Goal: Information Seeking & Learning: Find specific fact

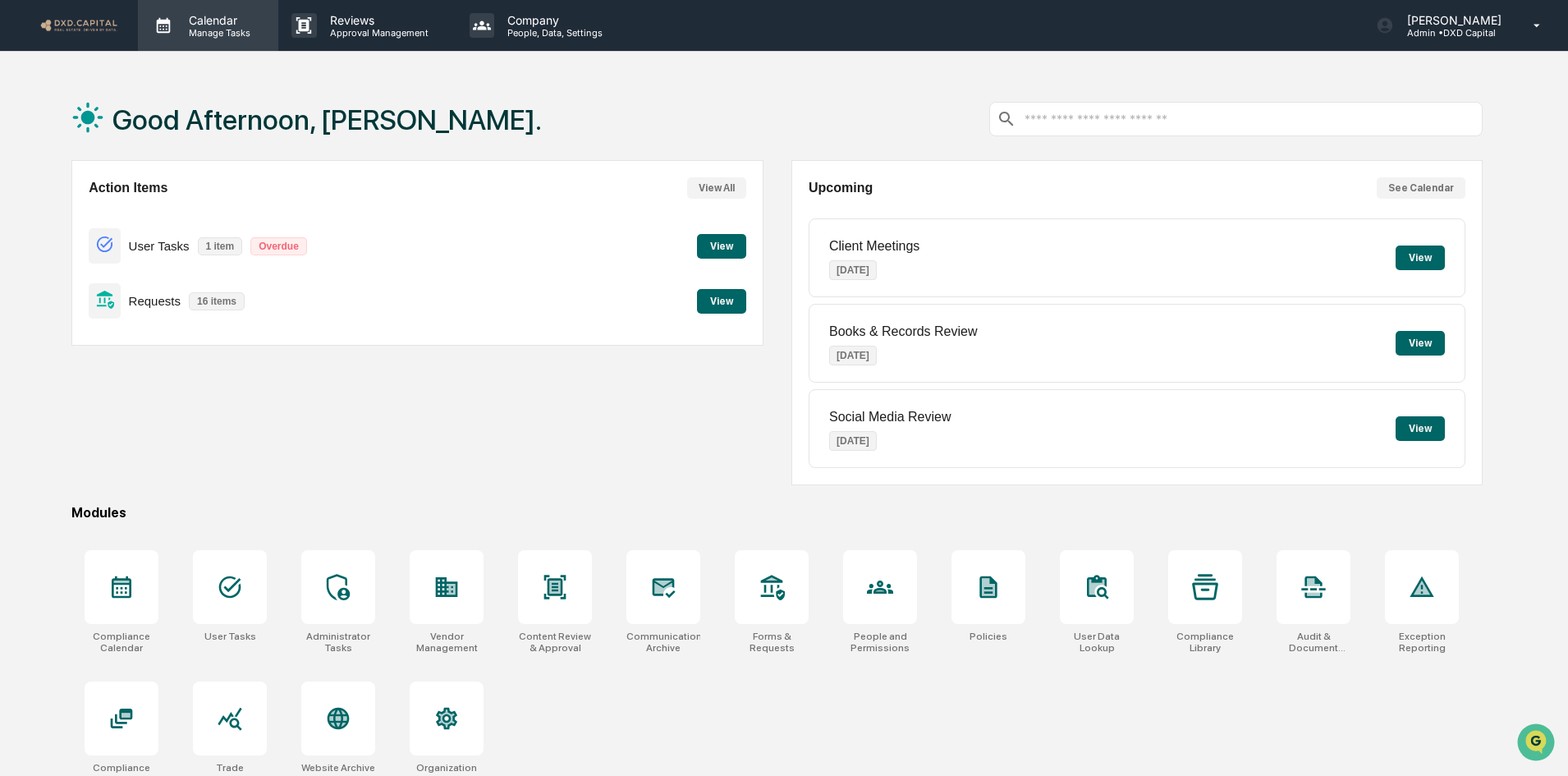
click at [227, 37] on p "Manage Tasks" at bounding box center [217, 32] width 83 height 12
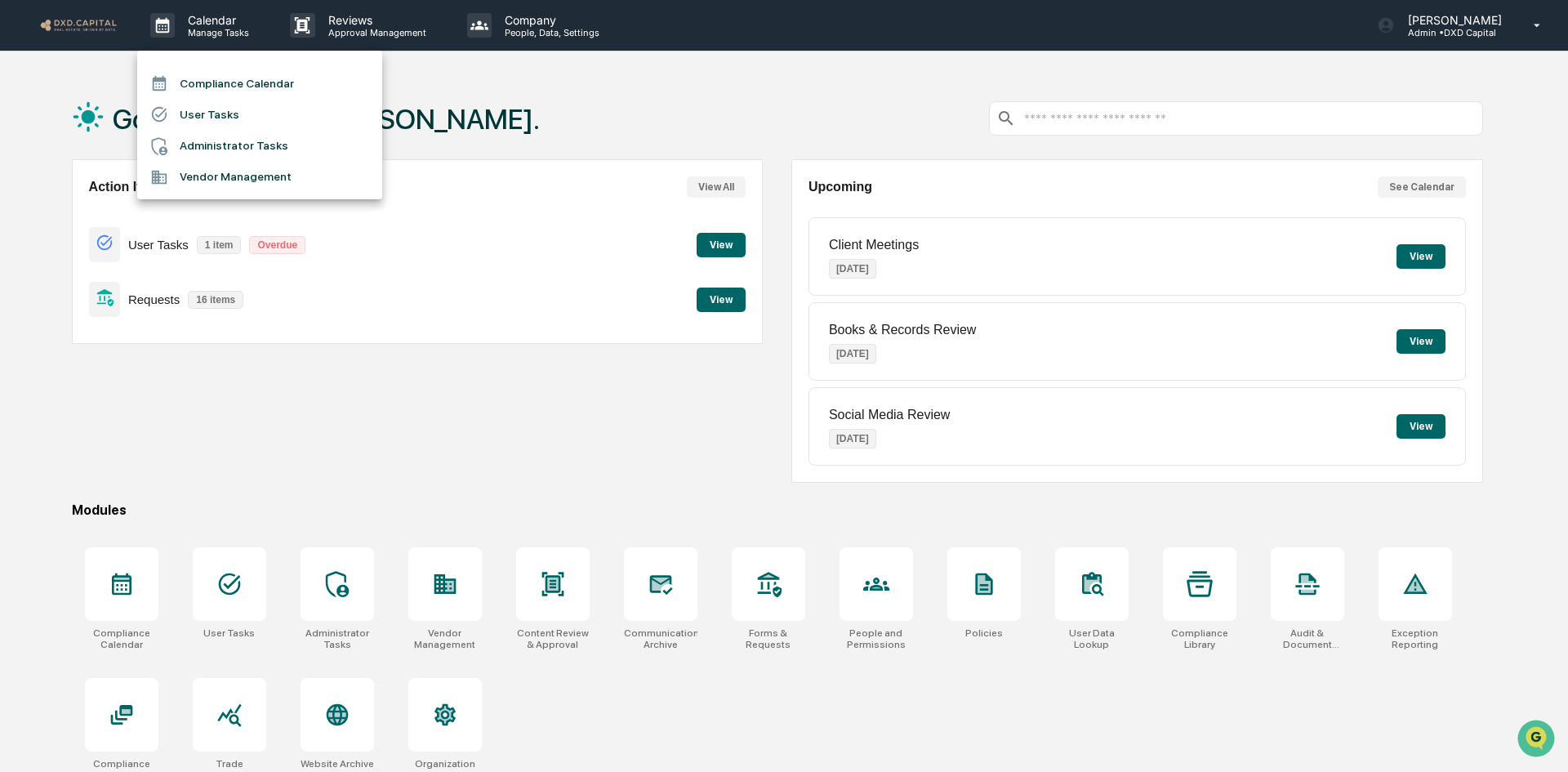
click at [1189, 589] on div at bounding box center [784, 386] width 1568 height 772
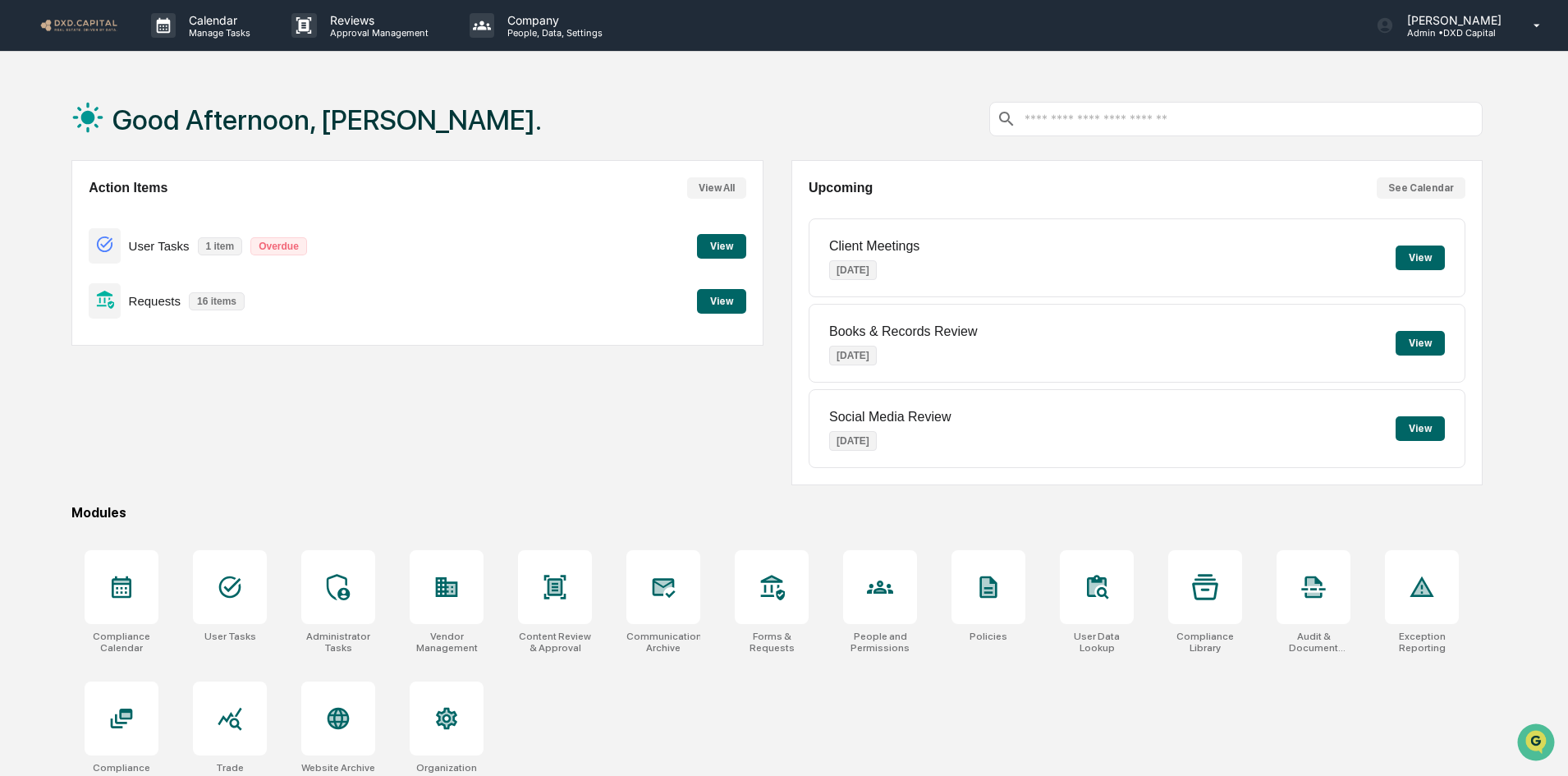
click at [1195, 592] on icon at bounding box center [1205, 587] width 26 height 25
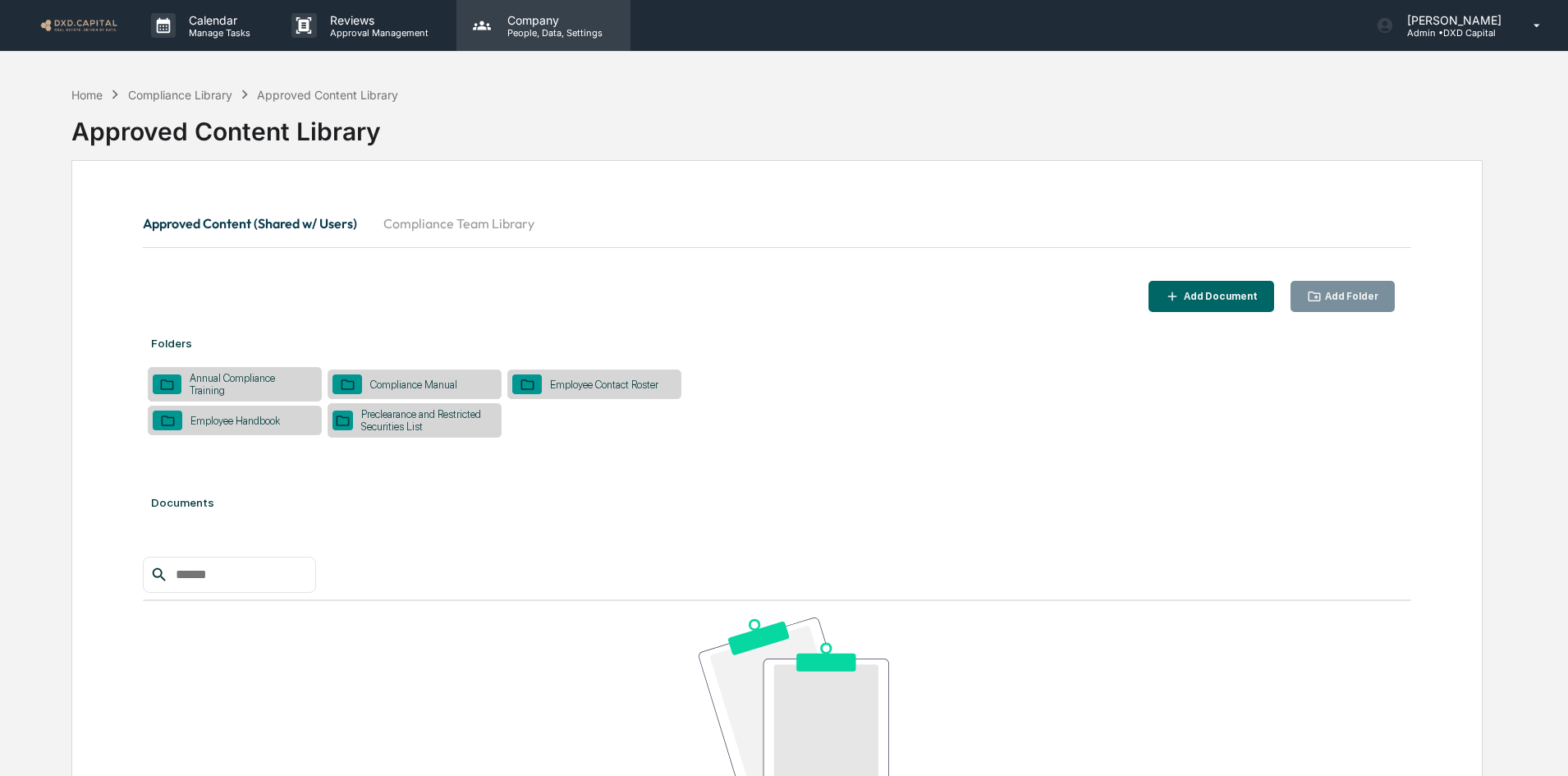
click at [534, 23] on p "Company" at bounding box center [552, 20] width 116 height 14
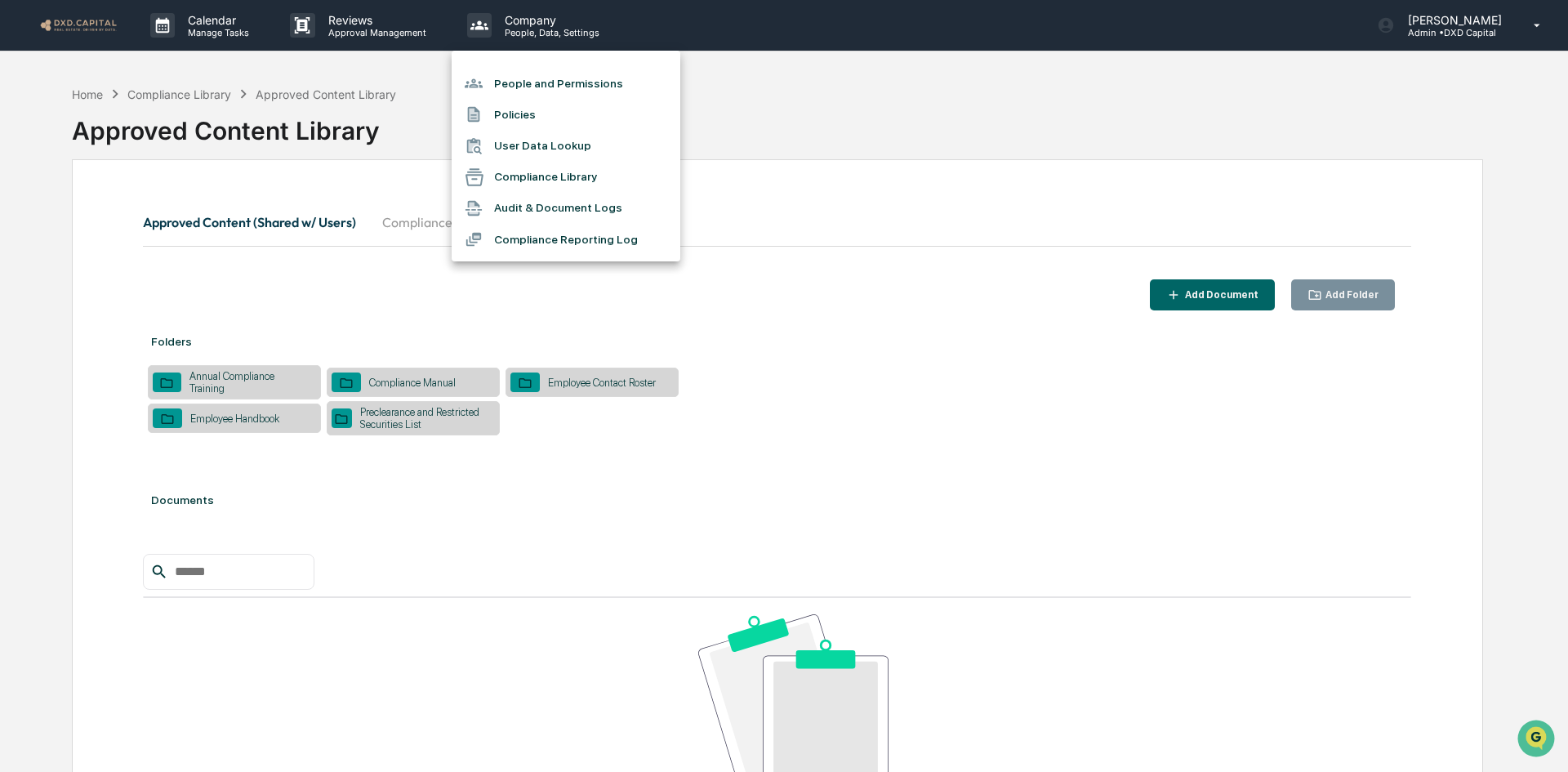
click at [227, 28] on div at bounding box center [784, 386] width 1568 height 772
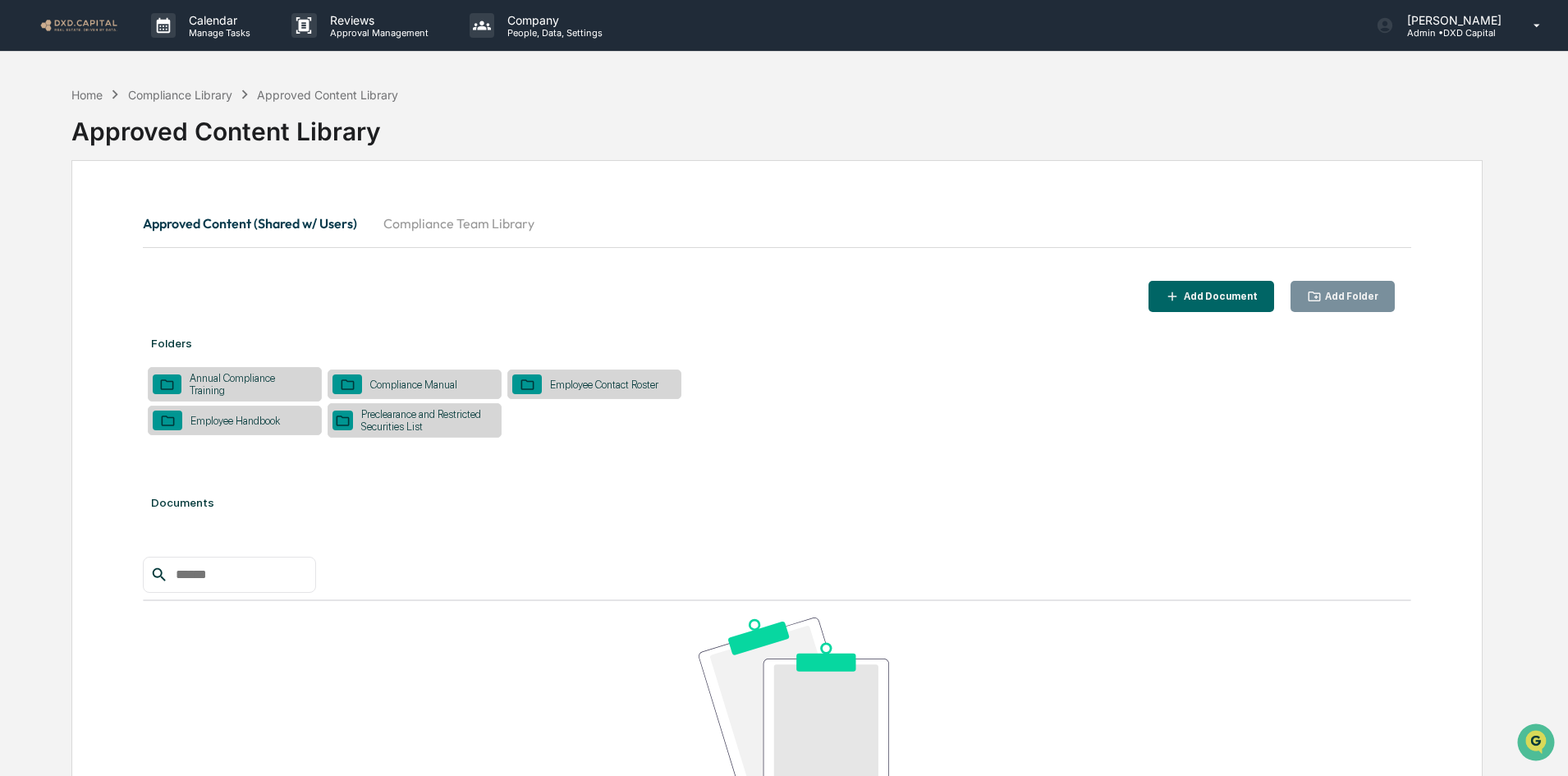
click at [67, 28] on img at bounding box center [78, 24] width 78 height 15
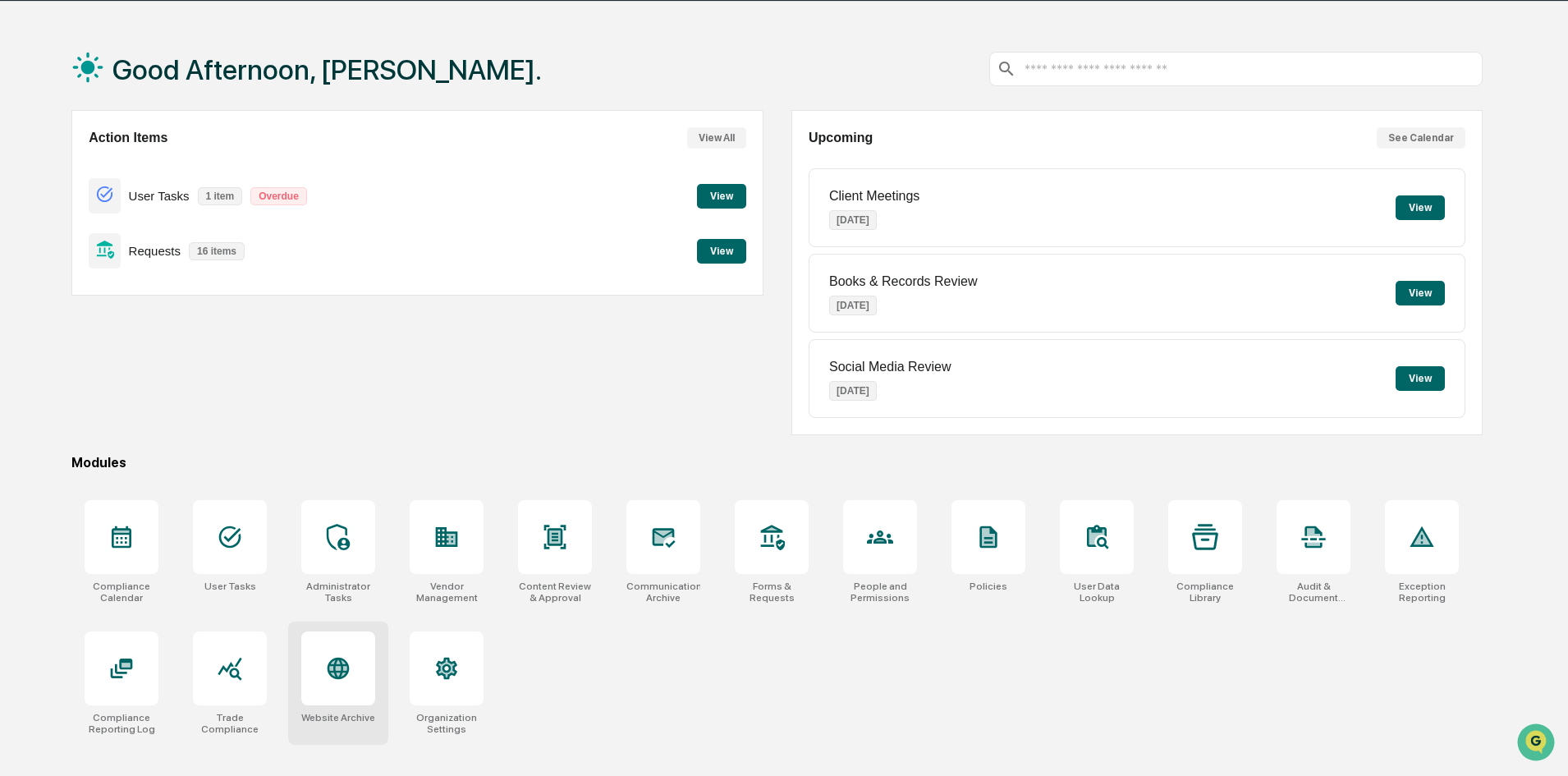
scroll to position [78, 0]
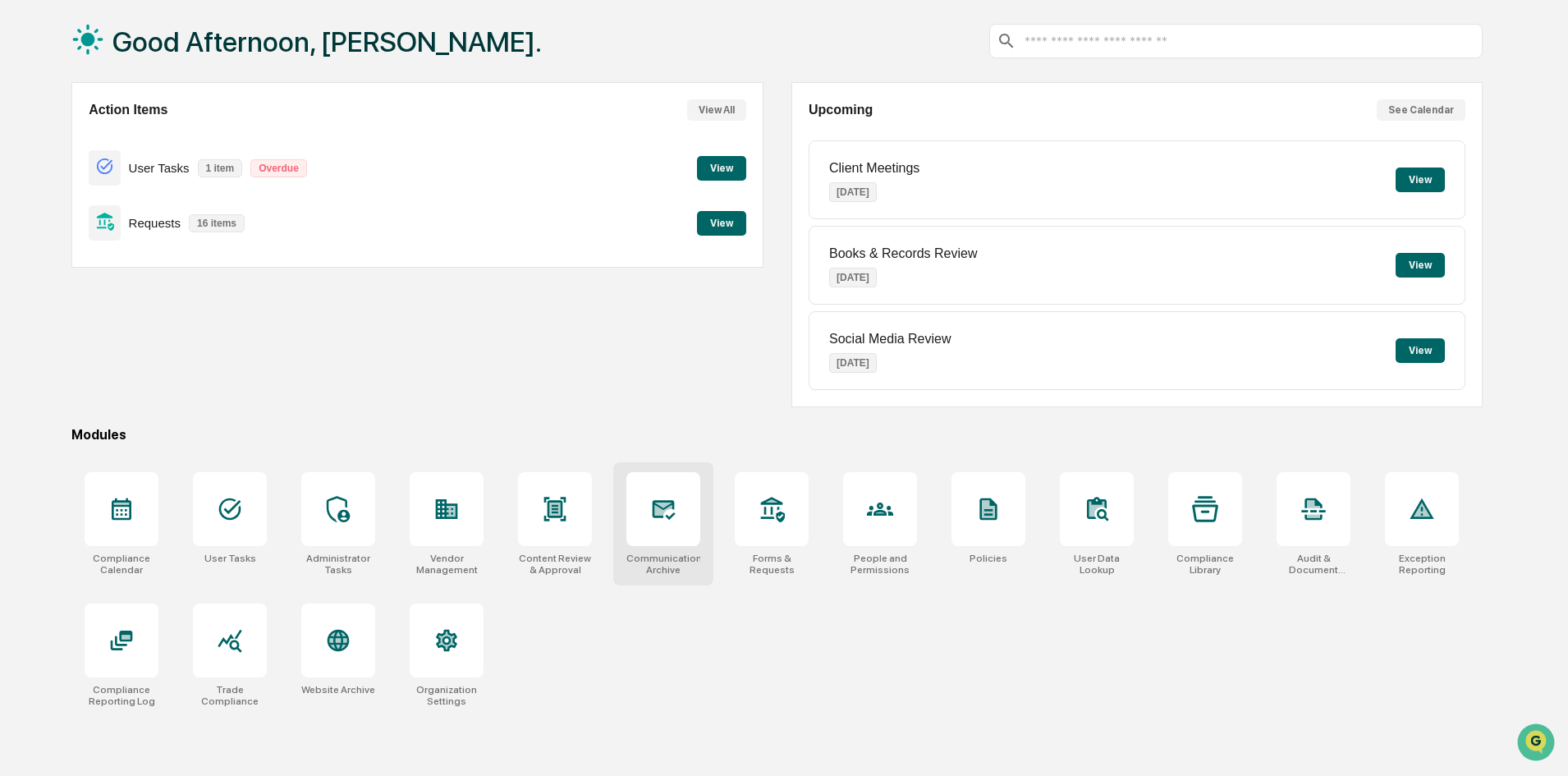
click at [675, 515] on icon at bounding box center [663, 508] width 26 height 26
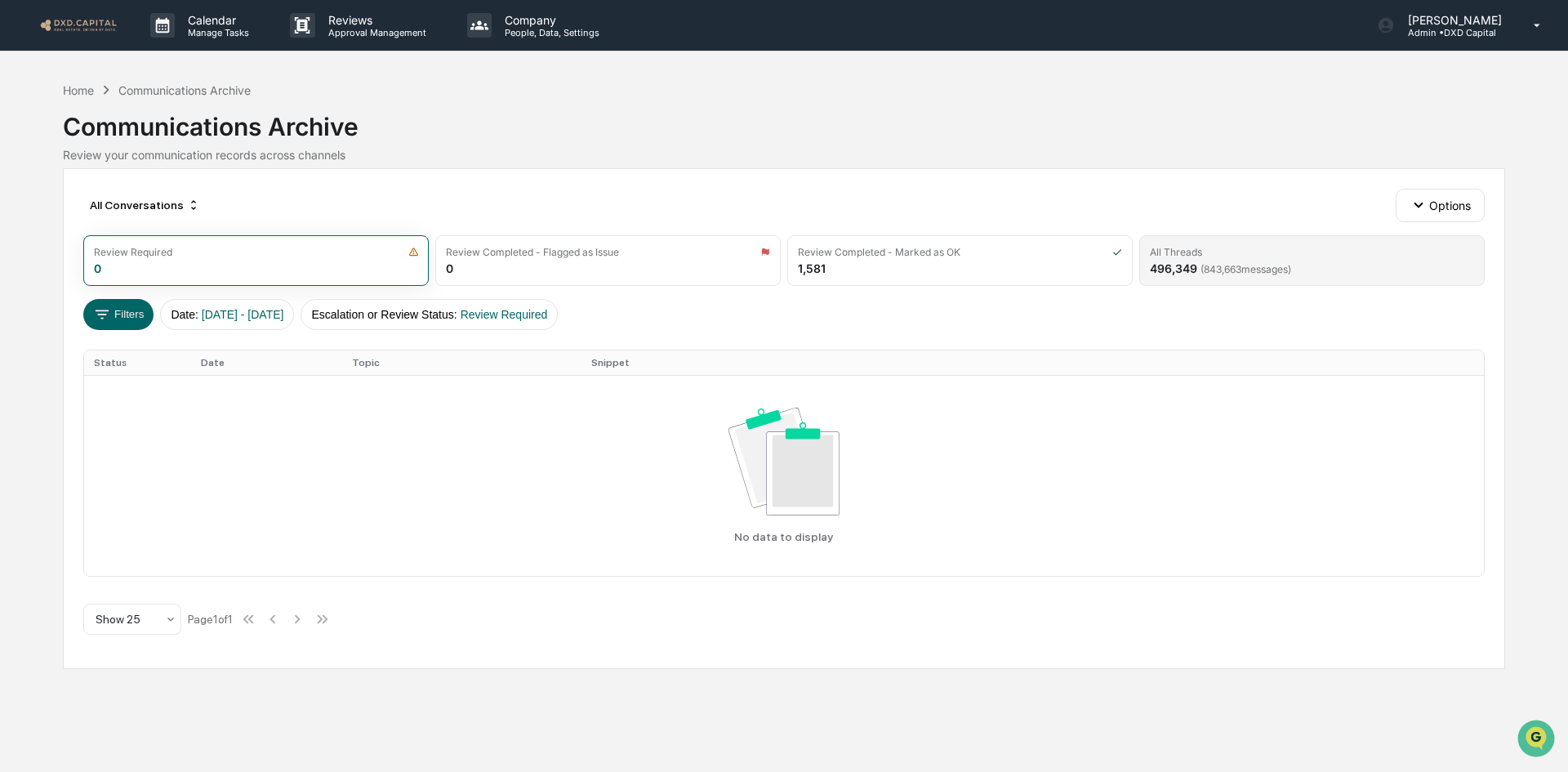
click at [1185, 262] on div "496,349 ( 843,663 messages)" at bounding box center [1221, 268] width 142 height 13
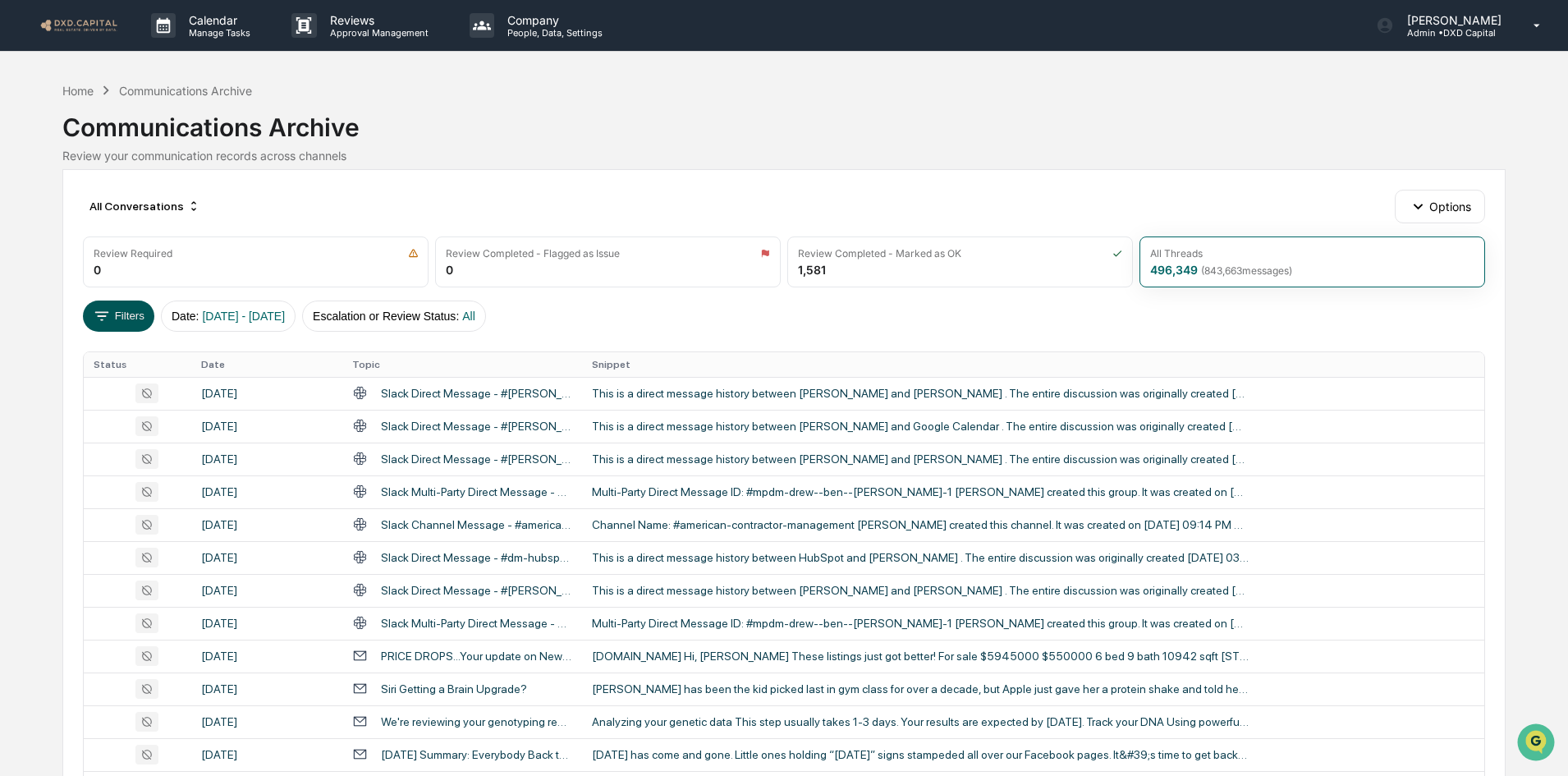
click at [135, 312] on button "Filters" at bounding box center [118, 315] width 71 height 32
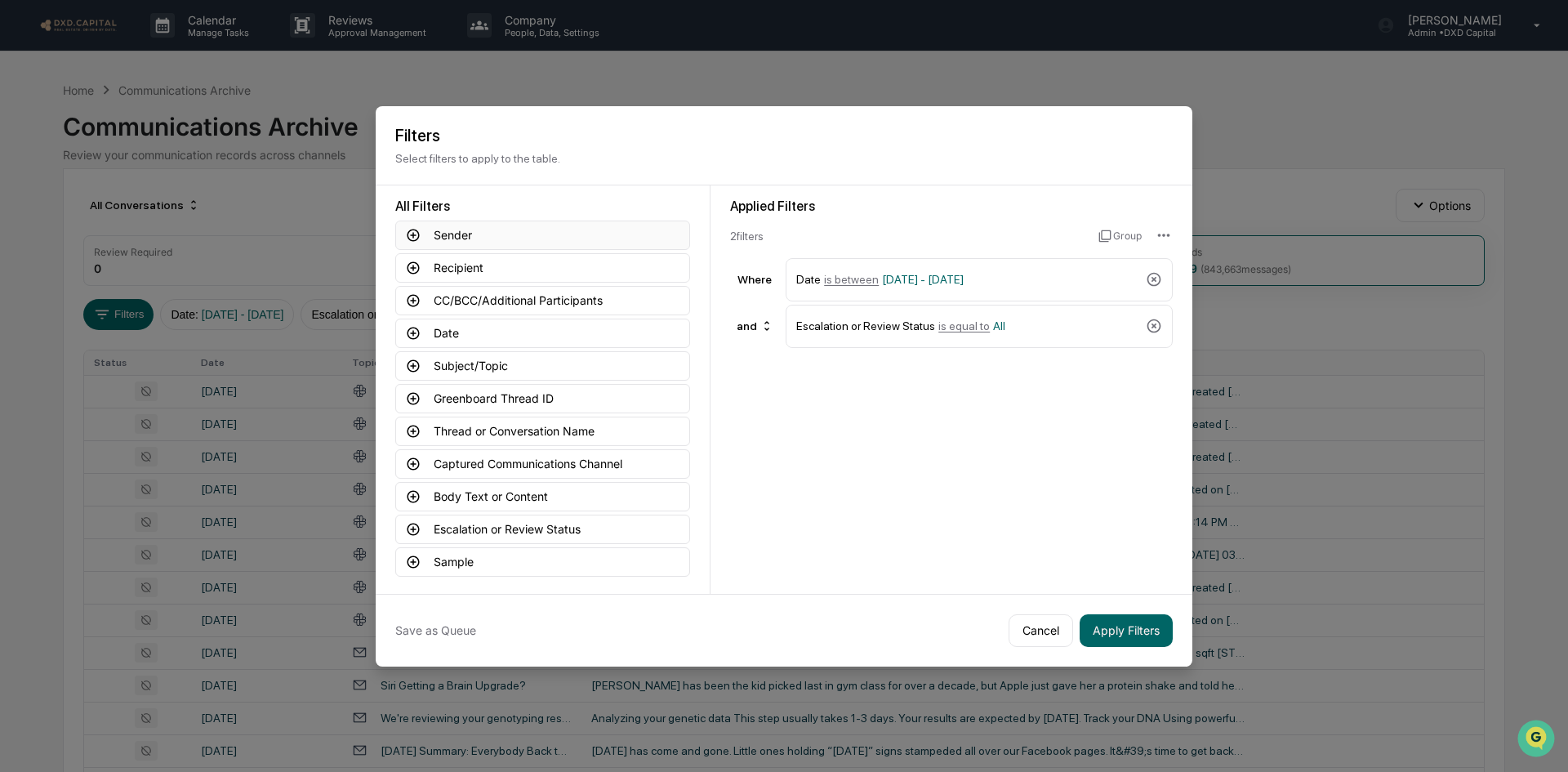
click at [462, 231] on button "Sender" at bounding box center [542, 235] width 295 height 30
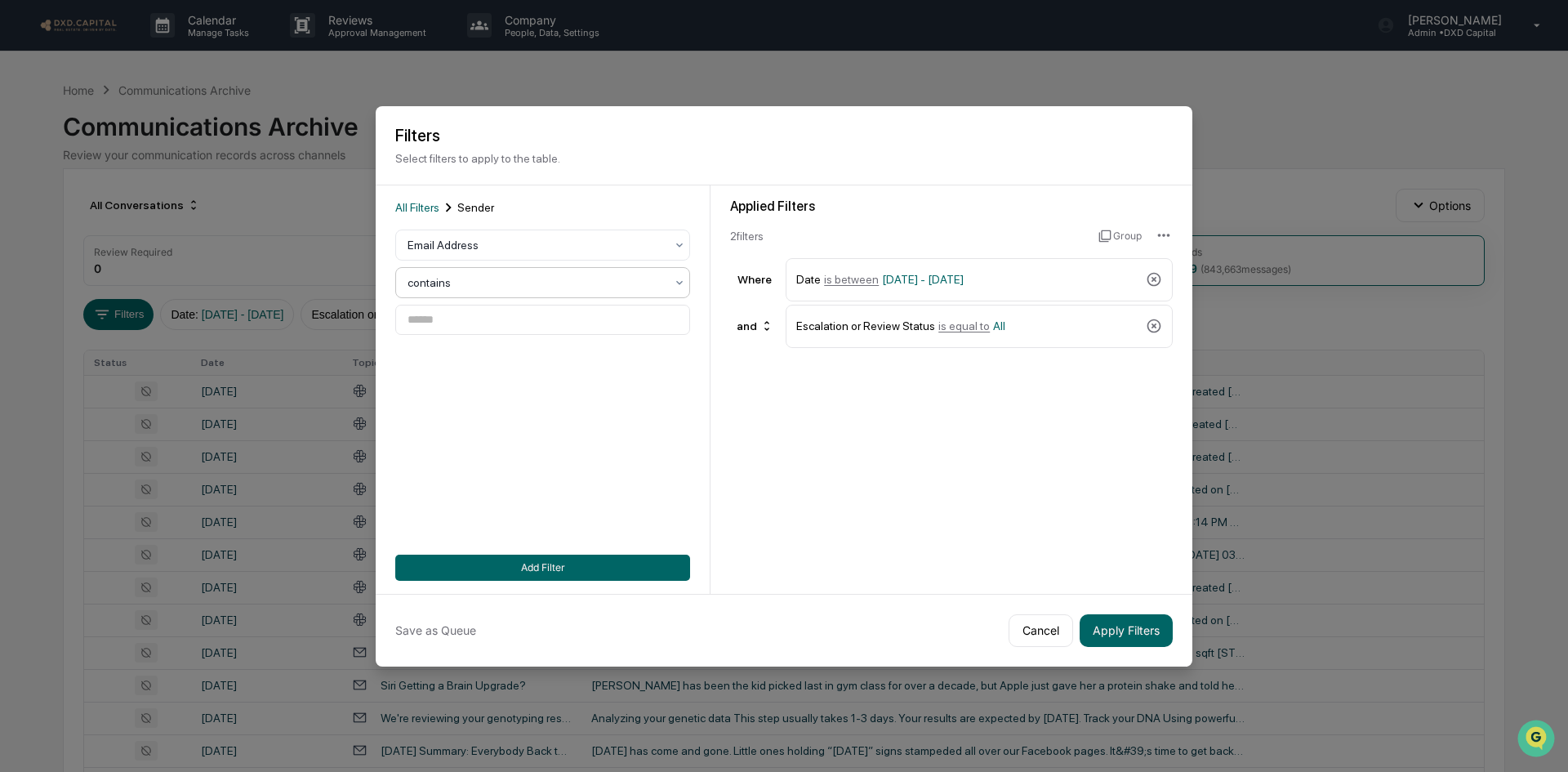
click at [481, 274] on div at bounding box center [536, 282] width 257 height 16
click at [481, 238] on div at bounding box center [536, 245] width 257 height 16
click at [577, 367] on div "All Filters Sender 2 results available. Use Up and Down to choose options, pres…" at bounding box center [542, 389] width 295 height 382
click at [442, 316] on input at bounding box center [542, 320] width 295 height 30
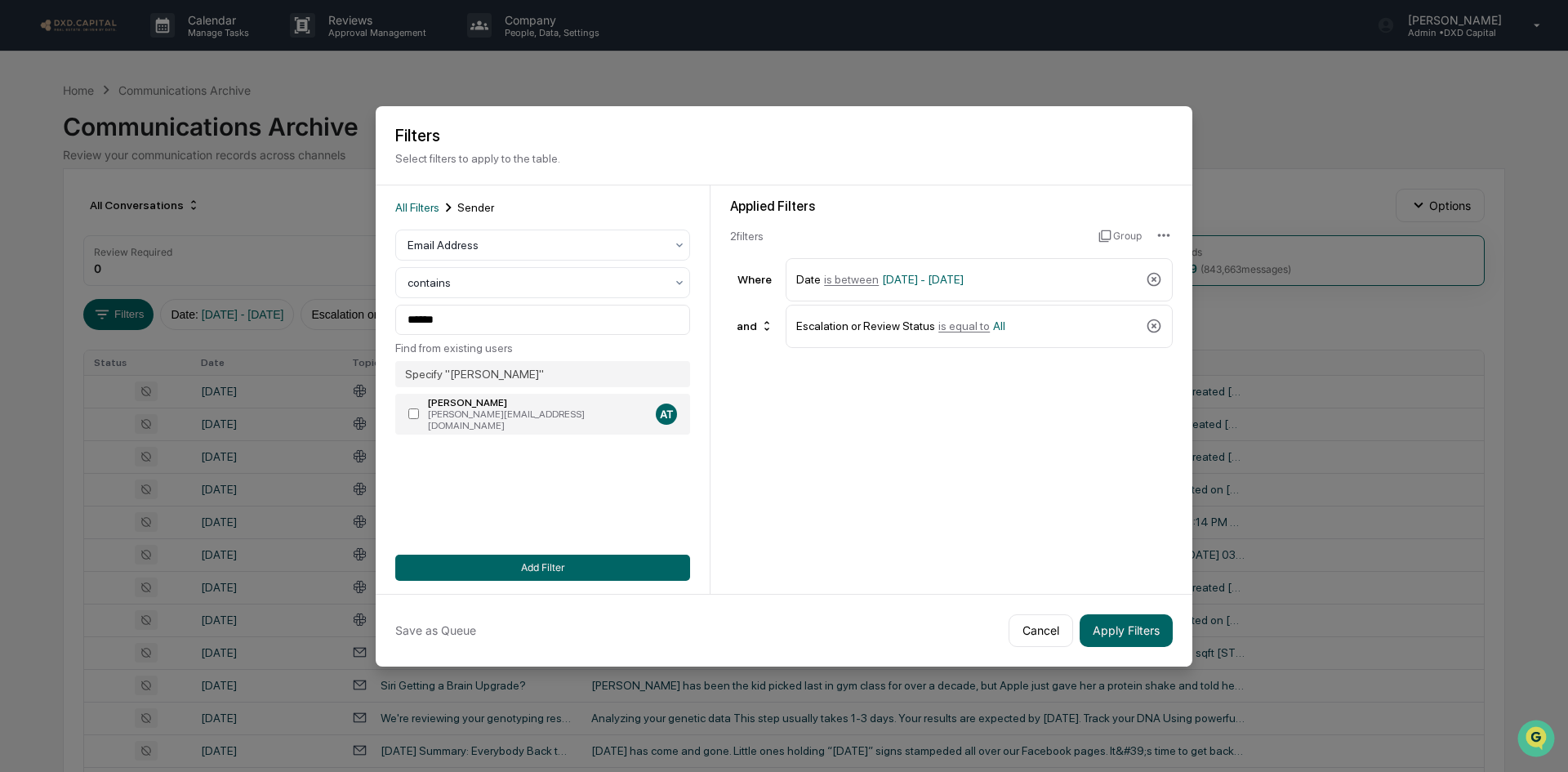
type input "**********"
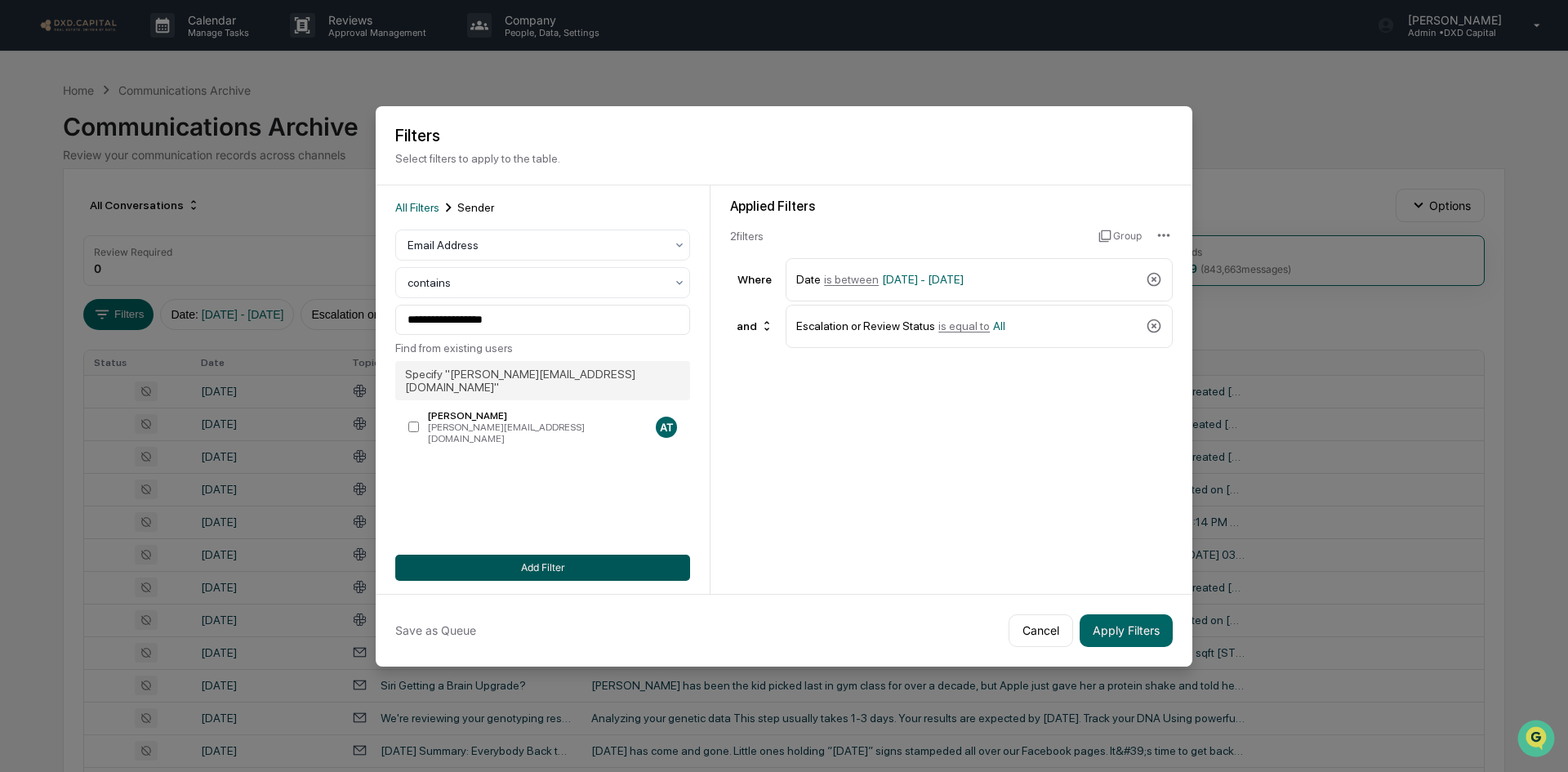
click at [509, 562] on button "Add Filter" at bounding box center [542, 568] width 295 height 26
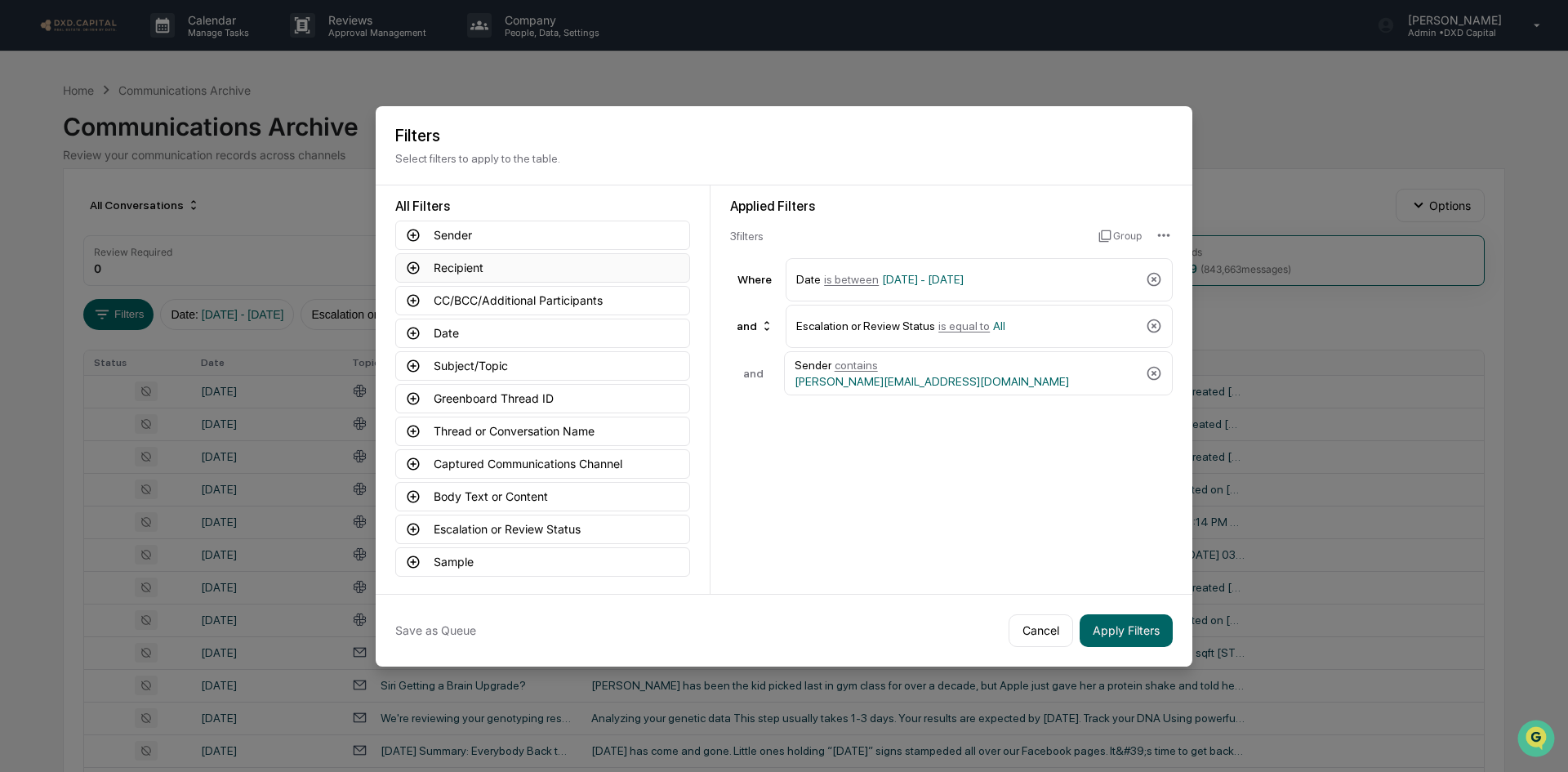
click at [454, 267] on button "Recipient" at bounding box center [542, 267] width 295 height 30
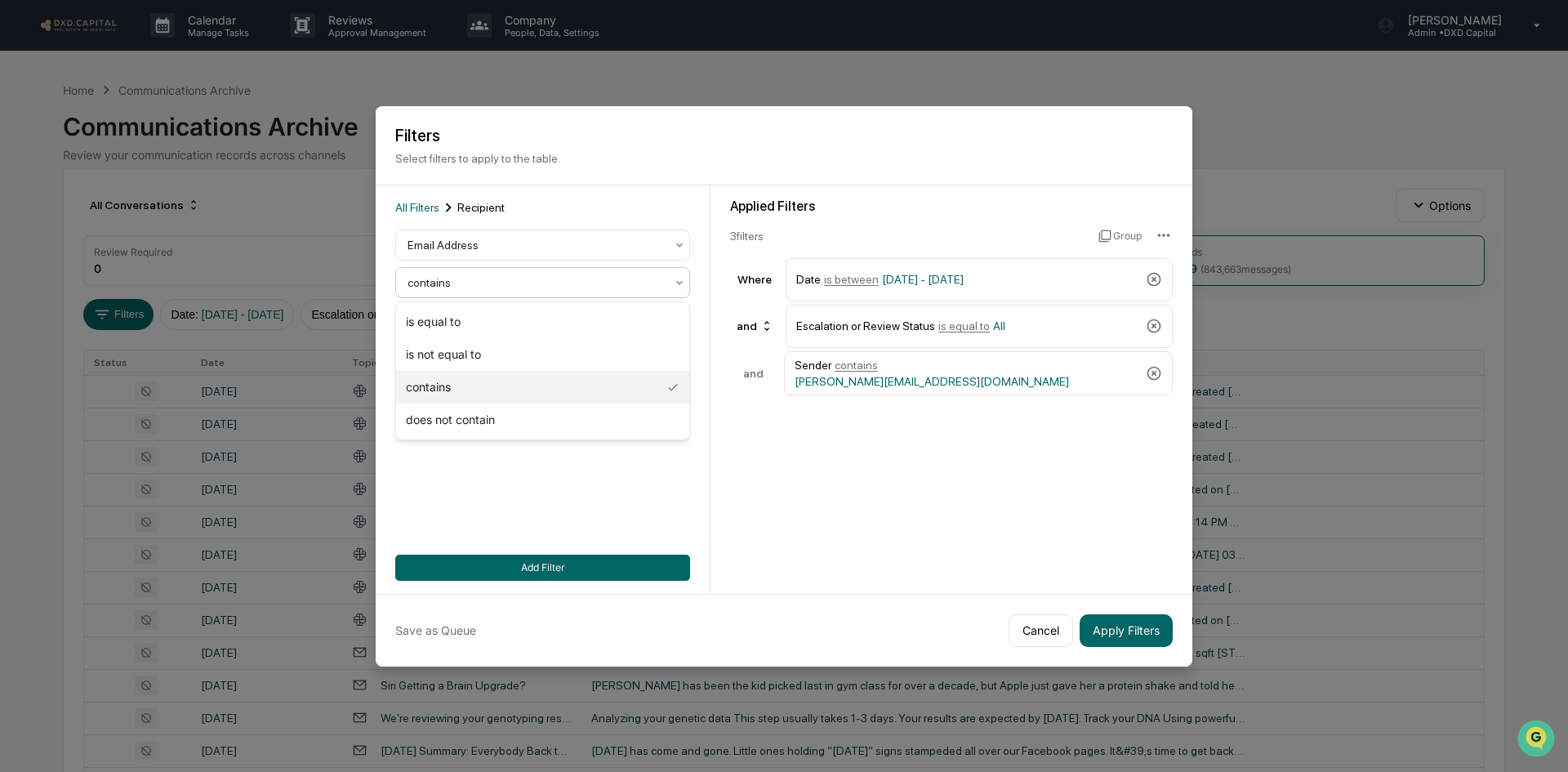
click at [456, 271] on div "contains" at bounding box center [535, 282] width 273 height 23
click at [452, 312] on div "is equal to" at bounding box center [542, 322] width 293 height 32
click at [445, 320] on input at bounding box center [542, 320] width 295 height 30
click at [455, 326] on input at bounding box center [542, 320] width 295 height 30
paste input "***"
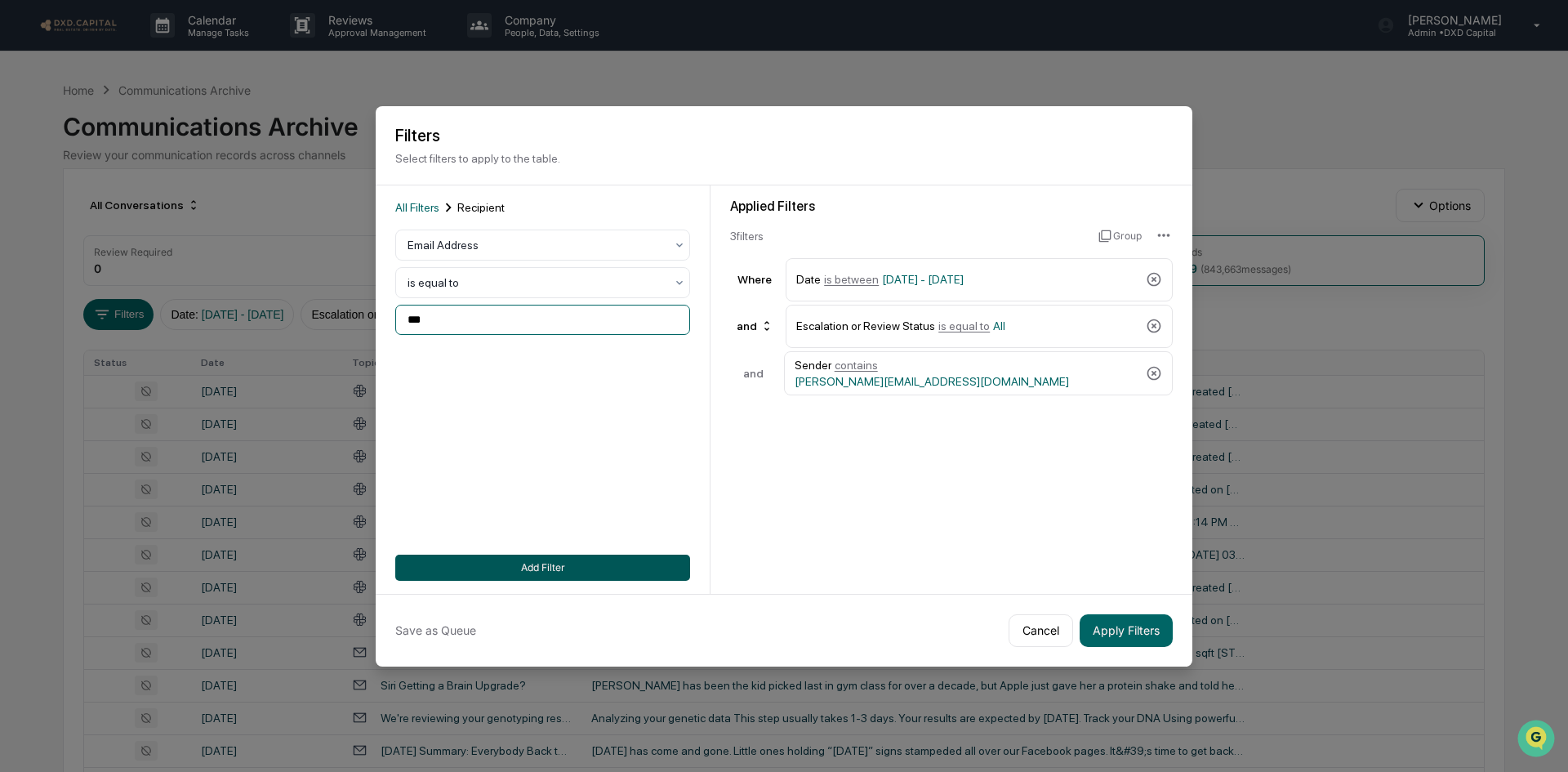
type input "***"
click at [537, 561] on button "Add Filter" at bounding box center [542, 568] width 295 height 26
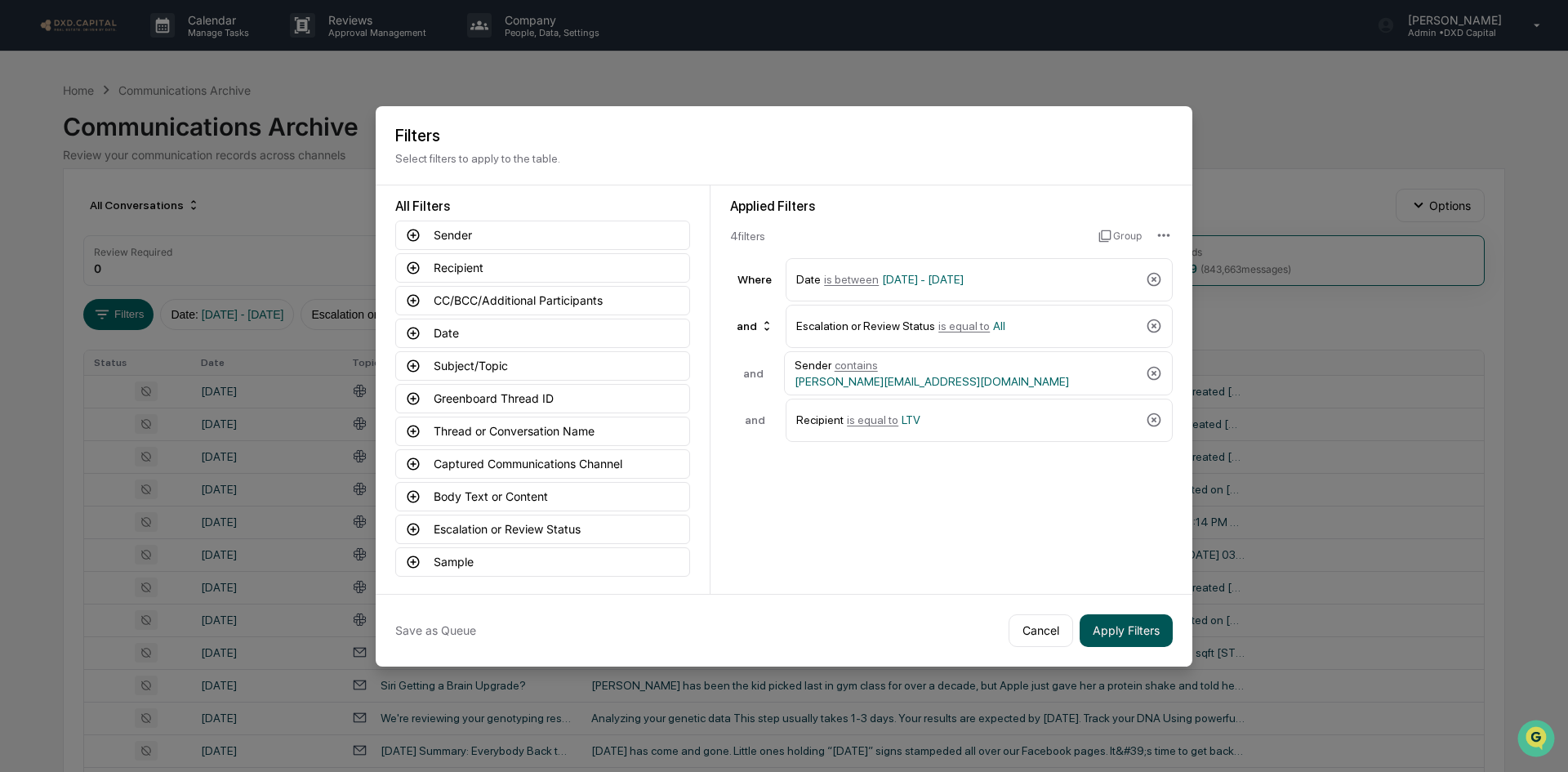
click at [1124, 629] on button "Apply Filters" at bounding box center [1126, 630] width 93 height 32
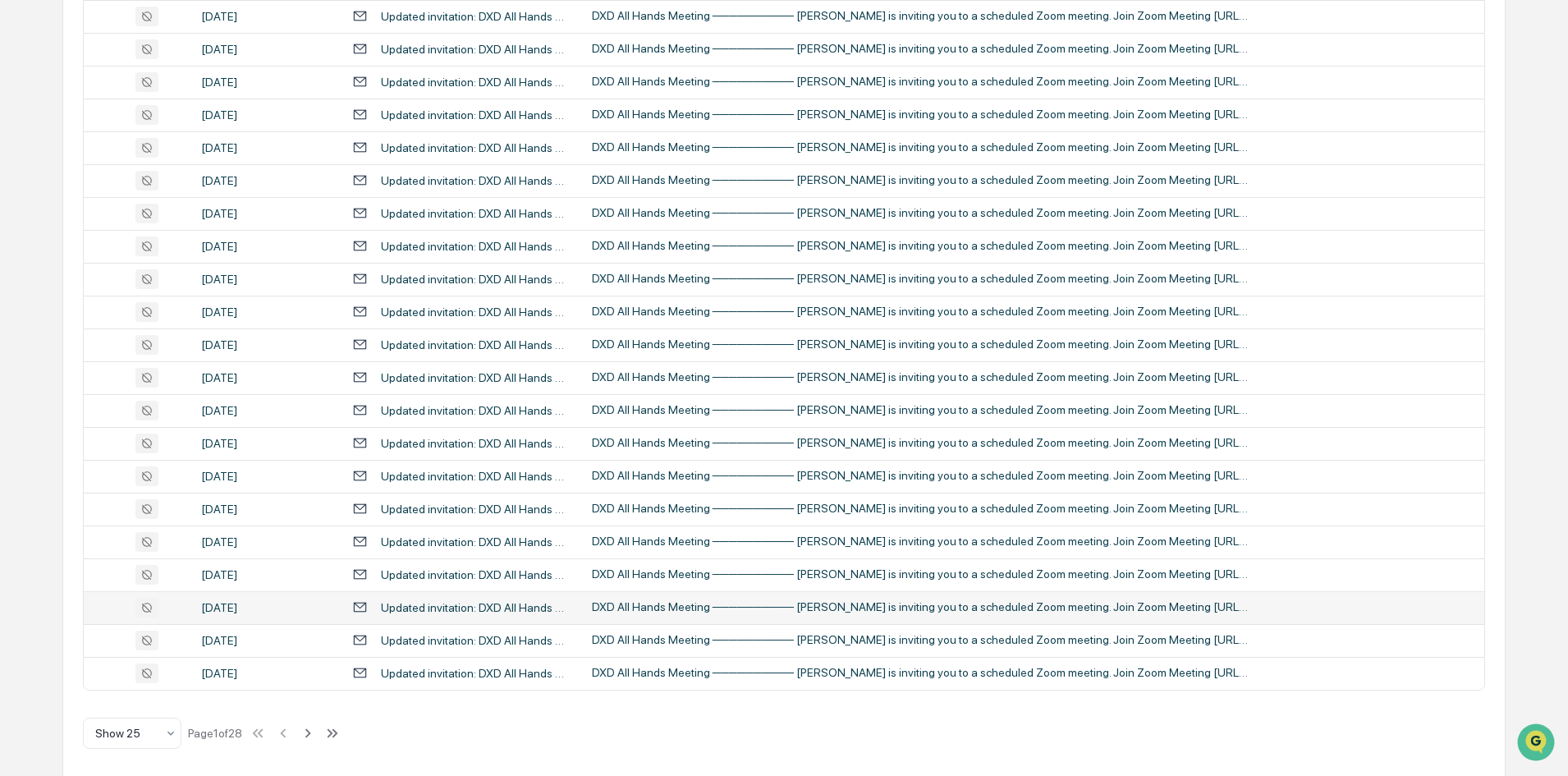
scroll to position [516, 0]
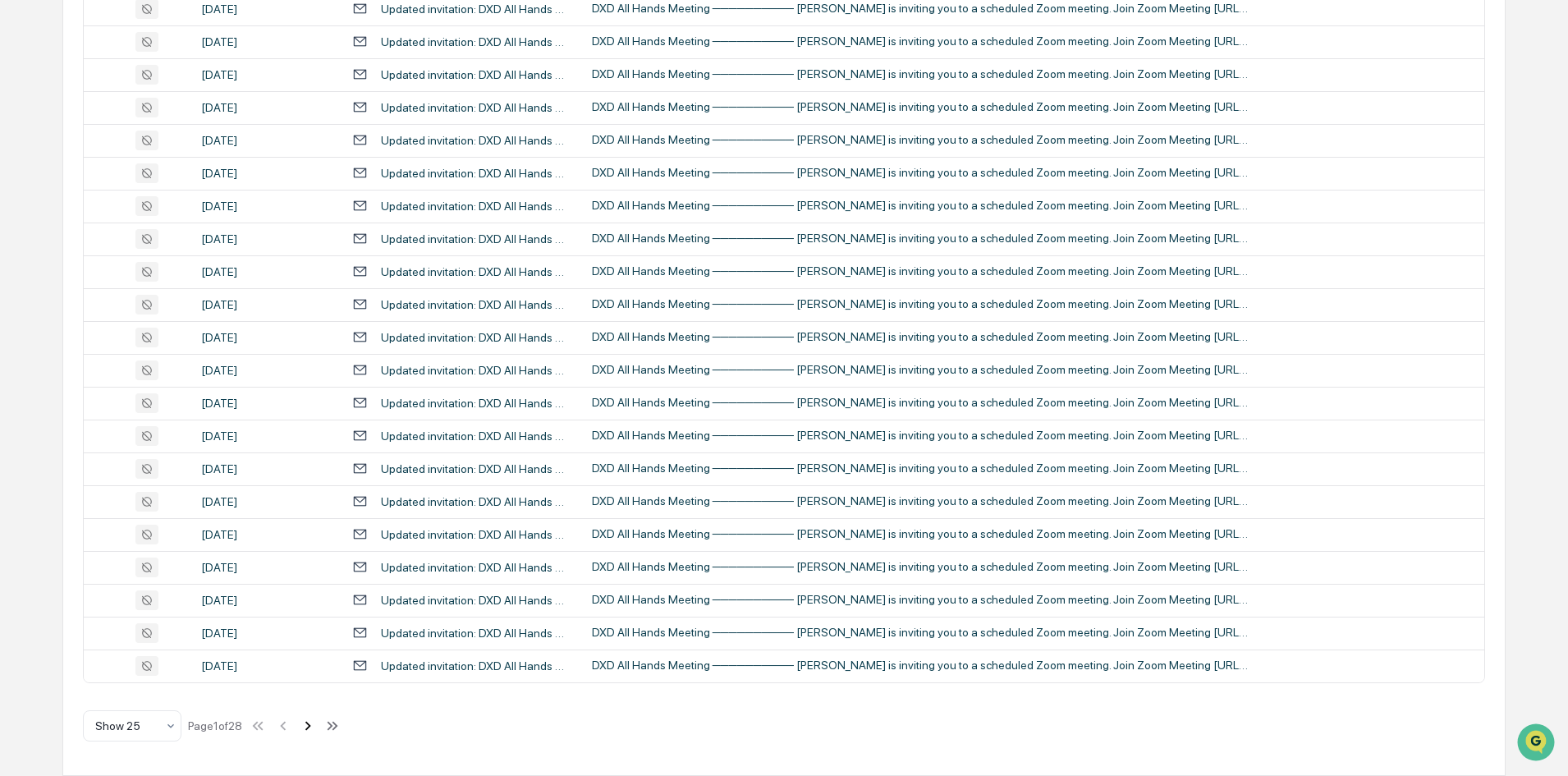
click at [310, 725] on icon at bounding box center [308, 726] width 18 height 18
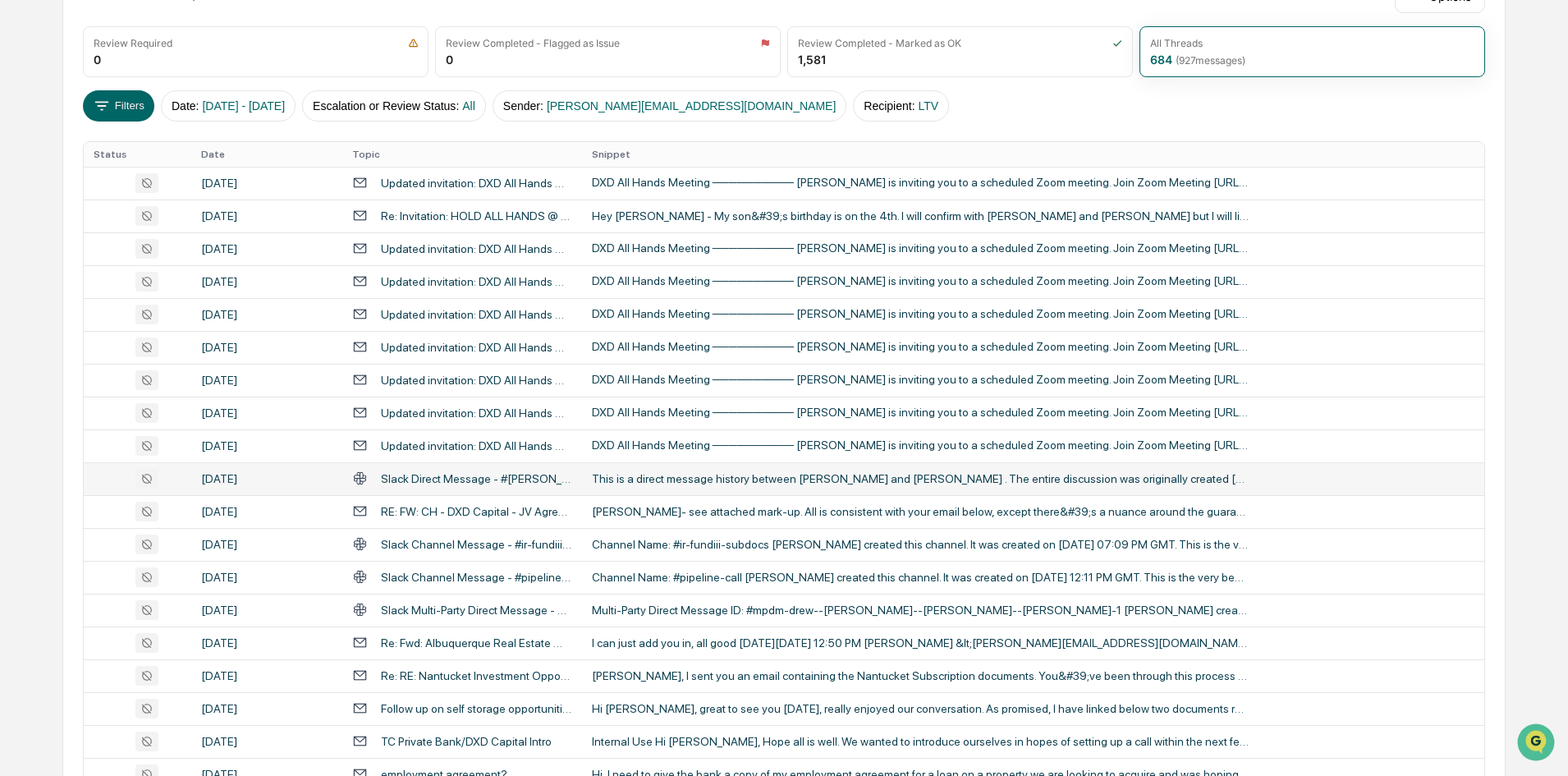
scroll to position [0, 0]
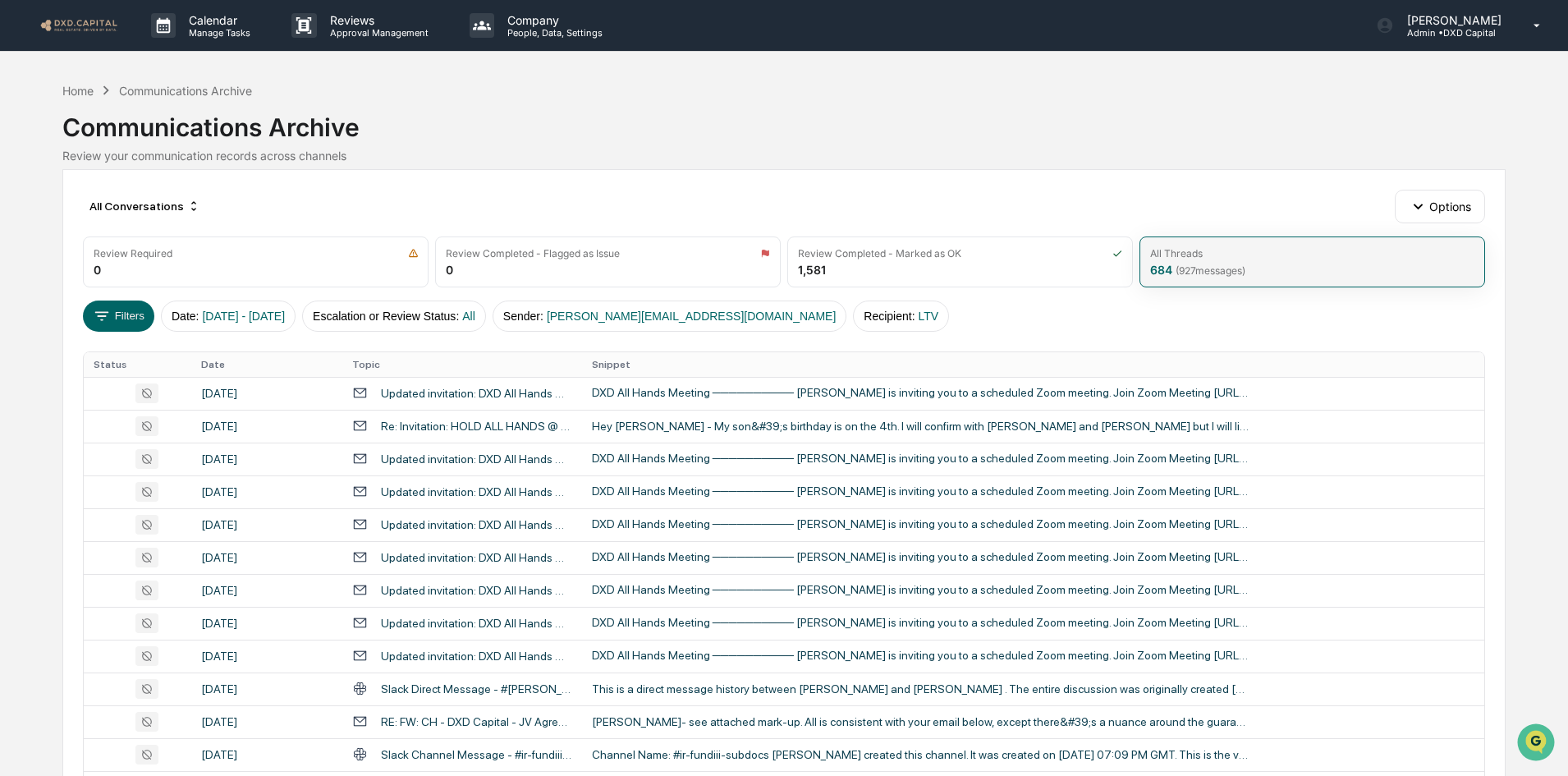
click at [1185, 250] on div "All Threads" at bounding box center [1176, 253] width 52 height 13
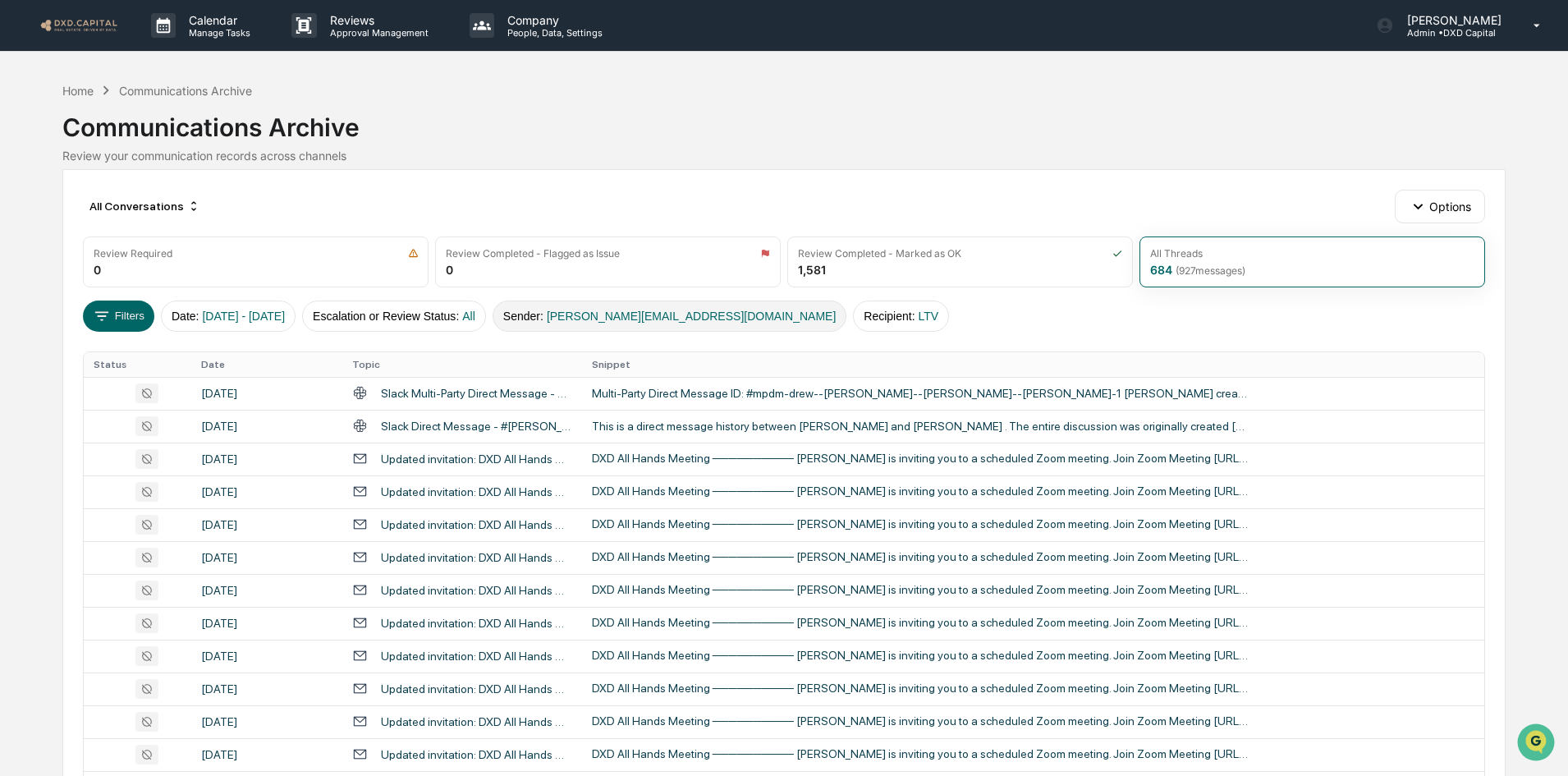
click at [568, 316] on button "Sender : andrew@dxd.capital" at bounding box center [670, 315] width 354 height 32
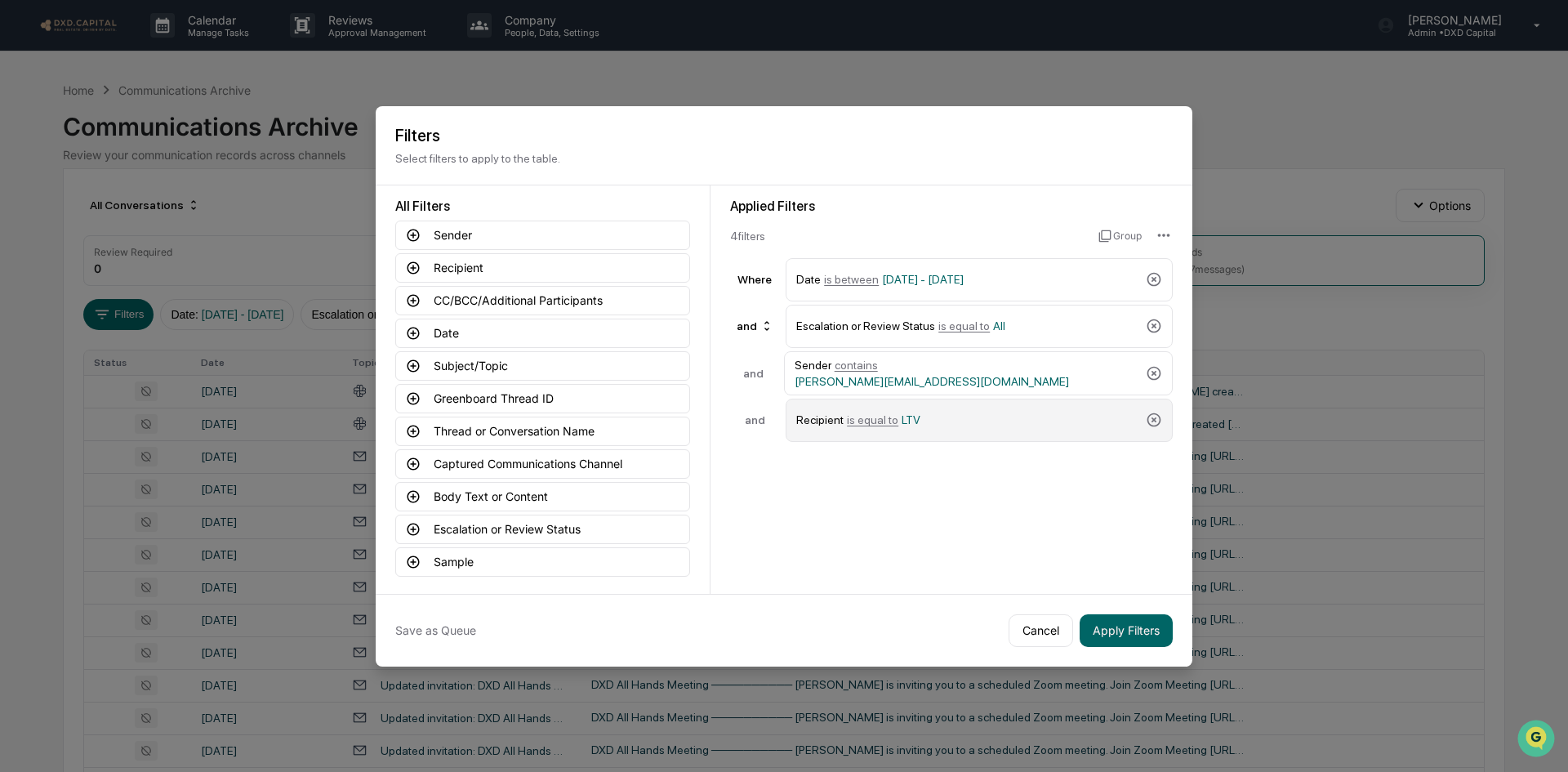
click at [1052, 426] on div "Recipient is equal to LTV" at bounding box center [967, 421] width 343 height 29
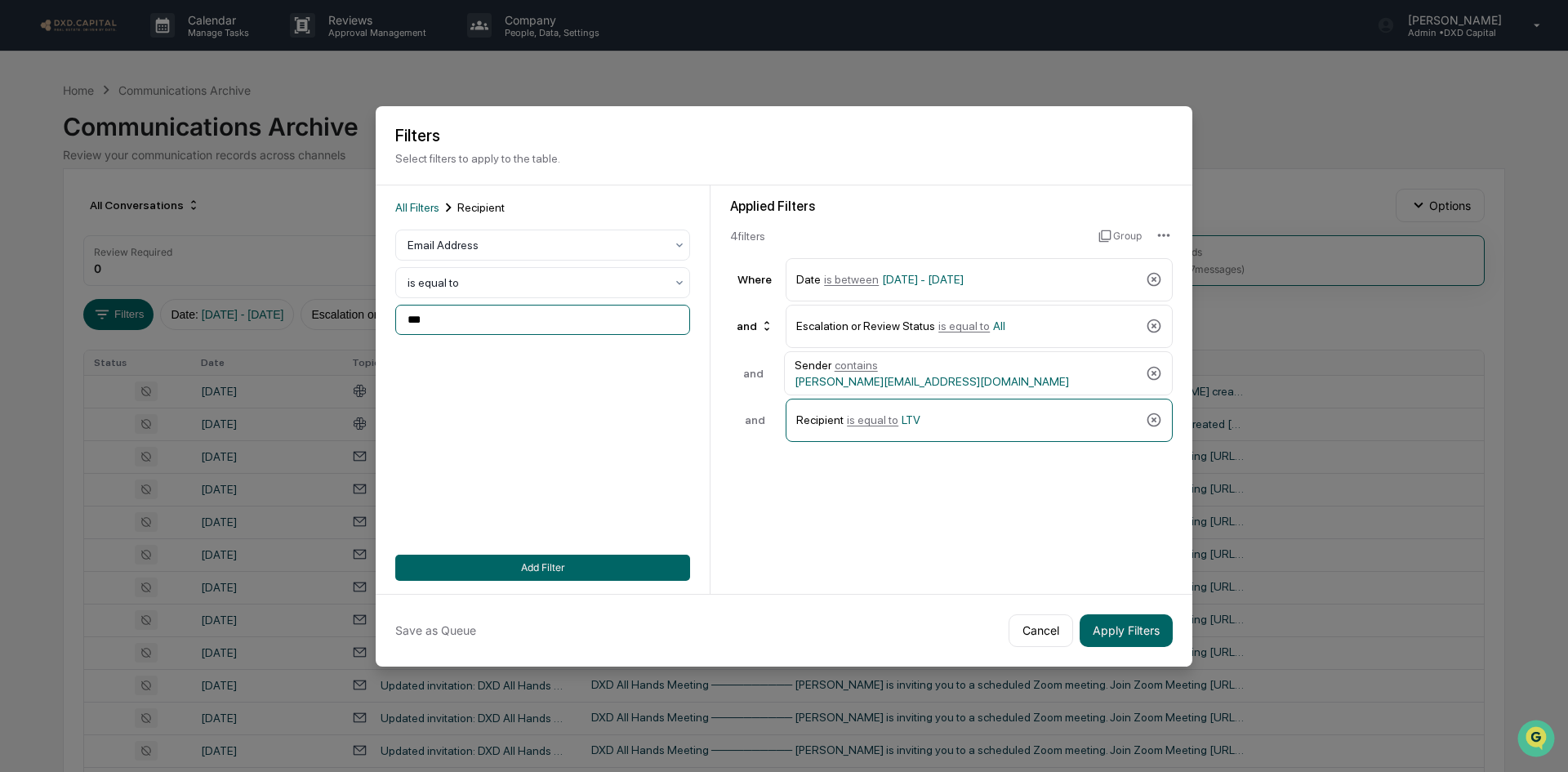
drag, startPoint x: 475, startPoint y: 317, endPoint x: 270, endPoint y: 315, distance: 205.0
click at [270, 315] on body "Calendar Manage Tasks Reviews Approval Management Company People, Data, Setting…" at bounding box center [784, 642] width 1568 height 1285
type input "*******"
click at [575, 570] on button "Add Filter" at bounding box center [542, 568] width 295 height 26
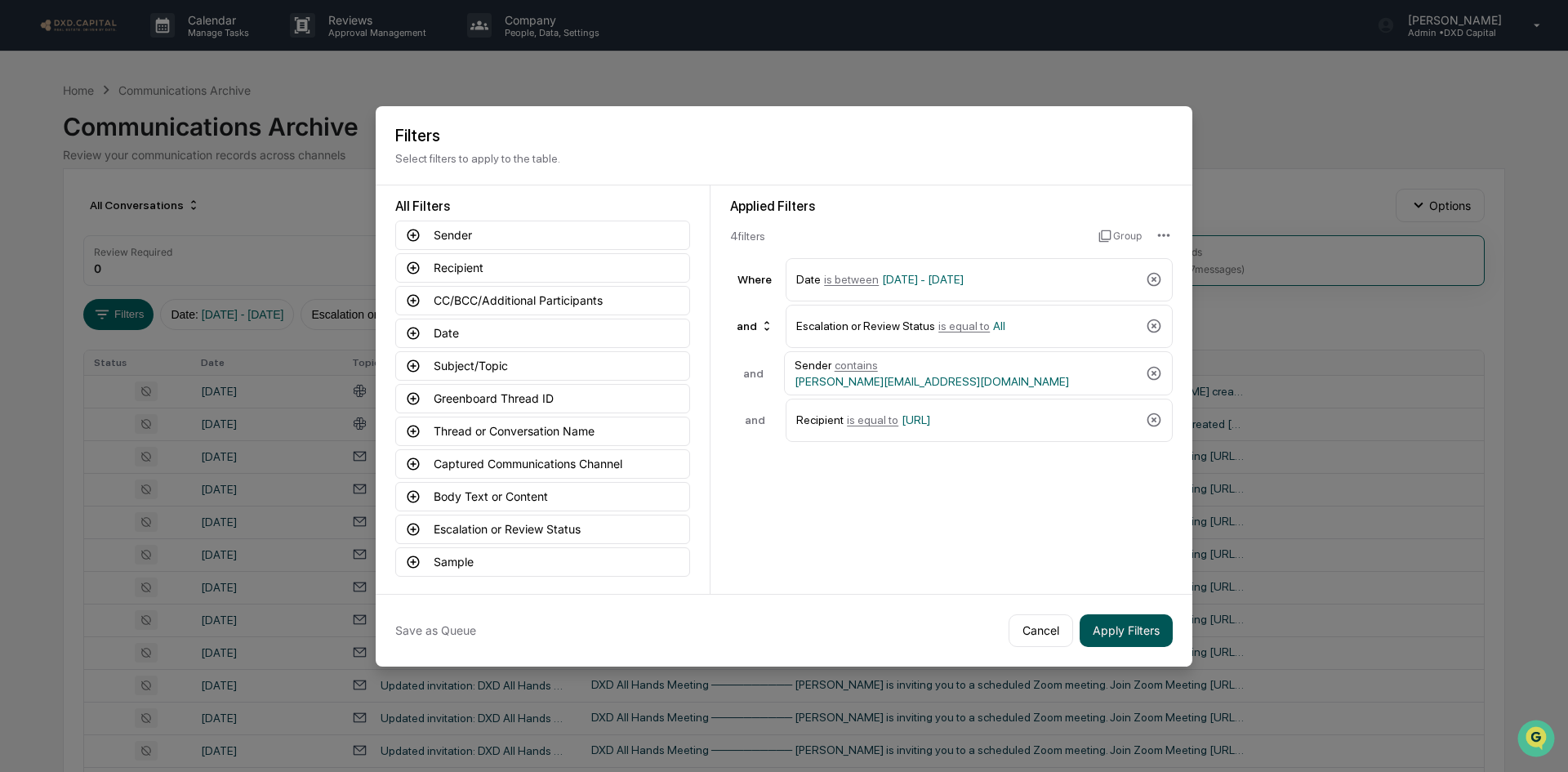
click at [1157, 629] on button "Apply Filters" at bounding box center [1126, 630] width 93 height 32
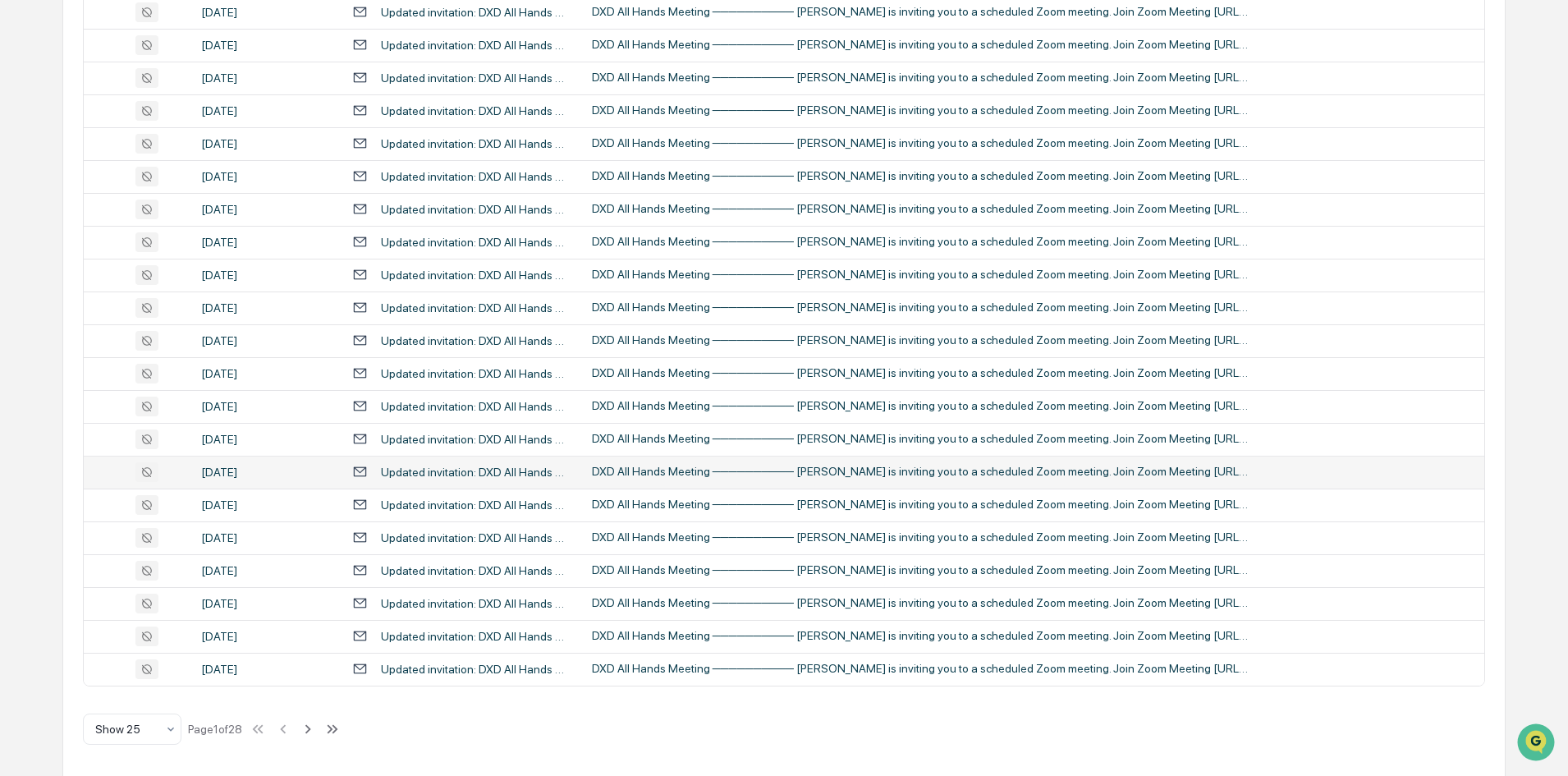
scroll to position [516, 0]
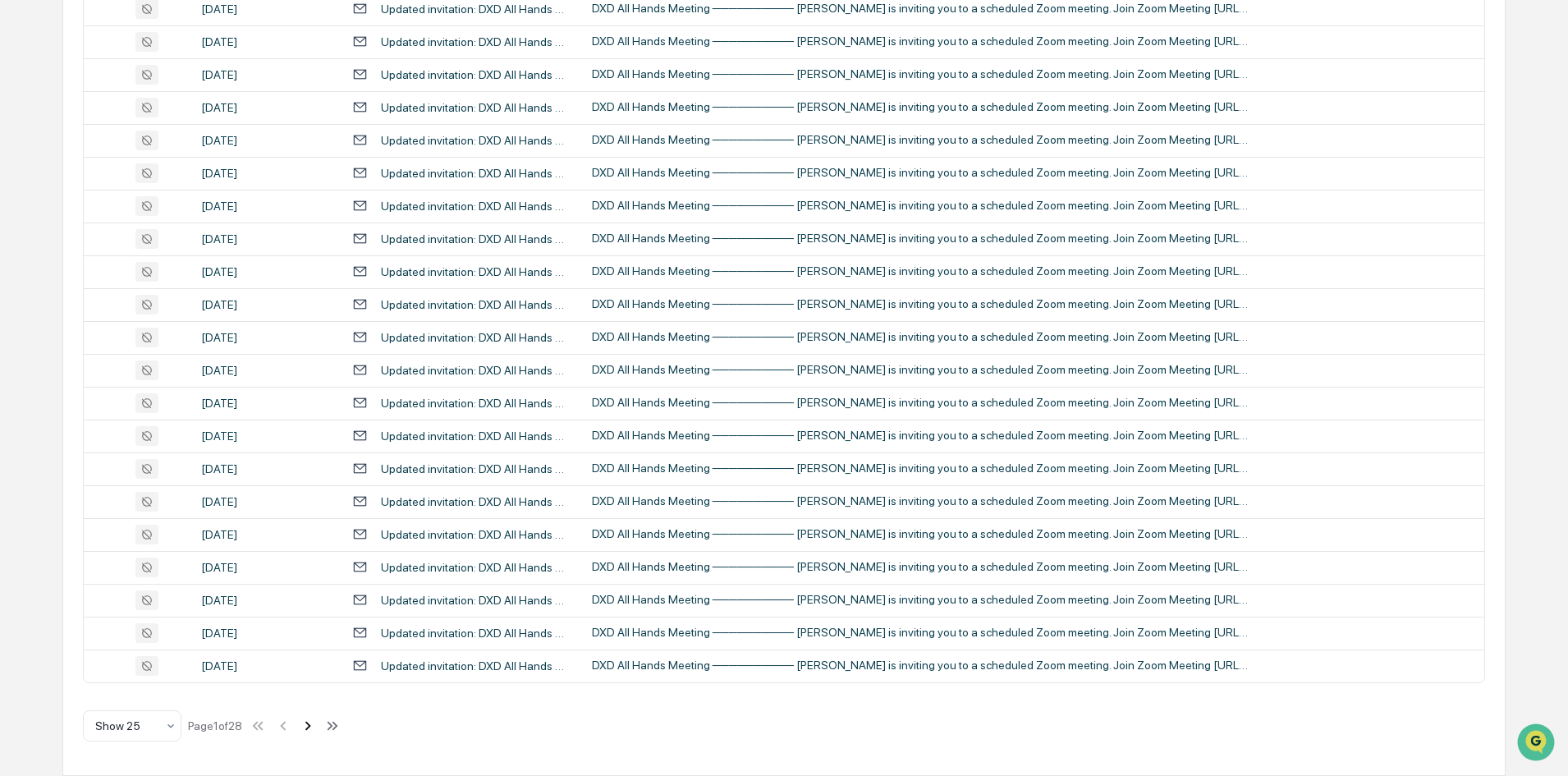
click at [315, 729] on icon at bounding box center [308, 726] width 18 height 18
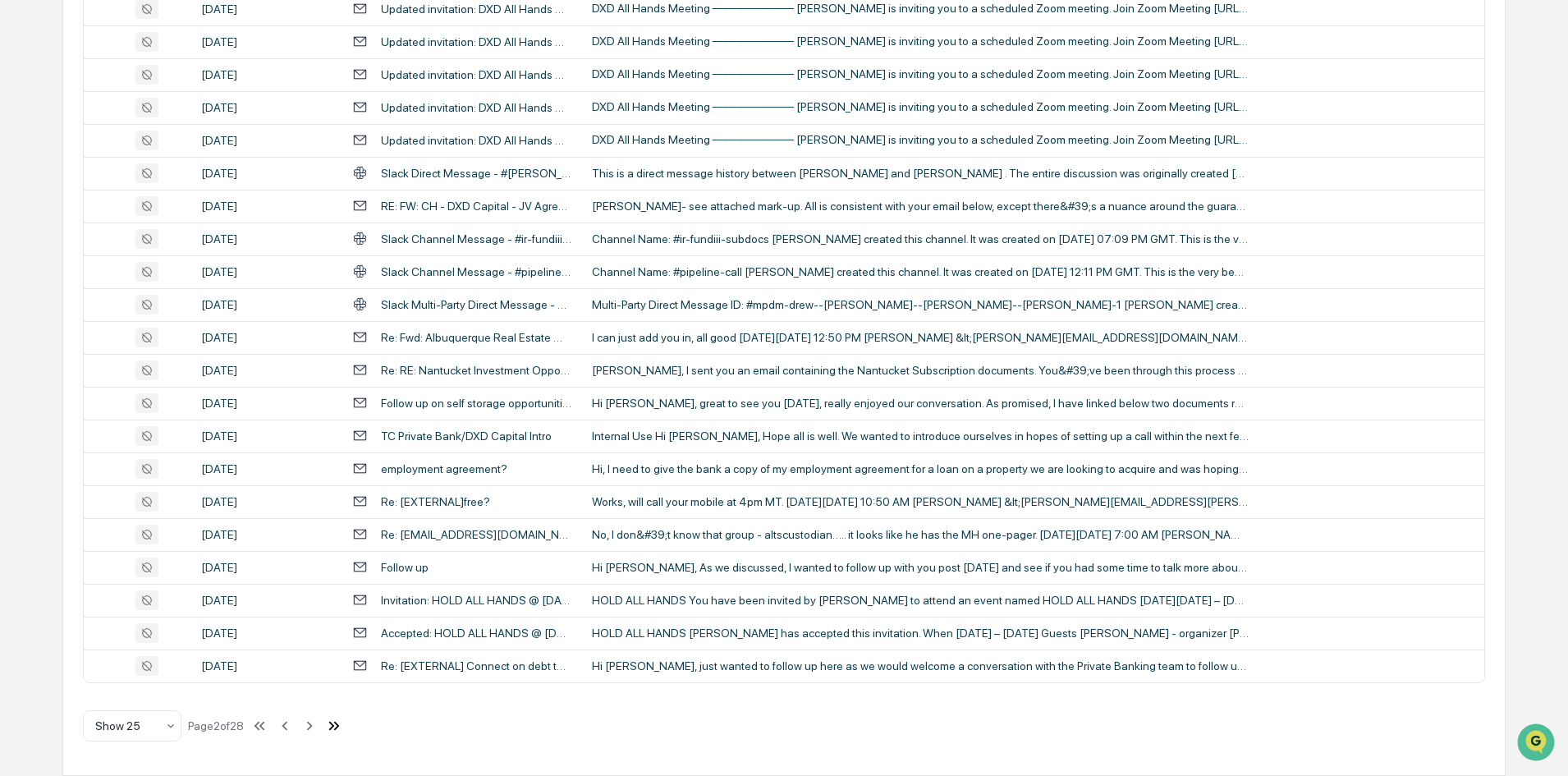
click at [342, 719] on icon at bounding box center [334, 726] width 18 height 18
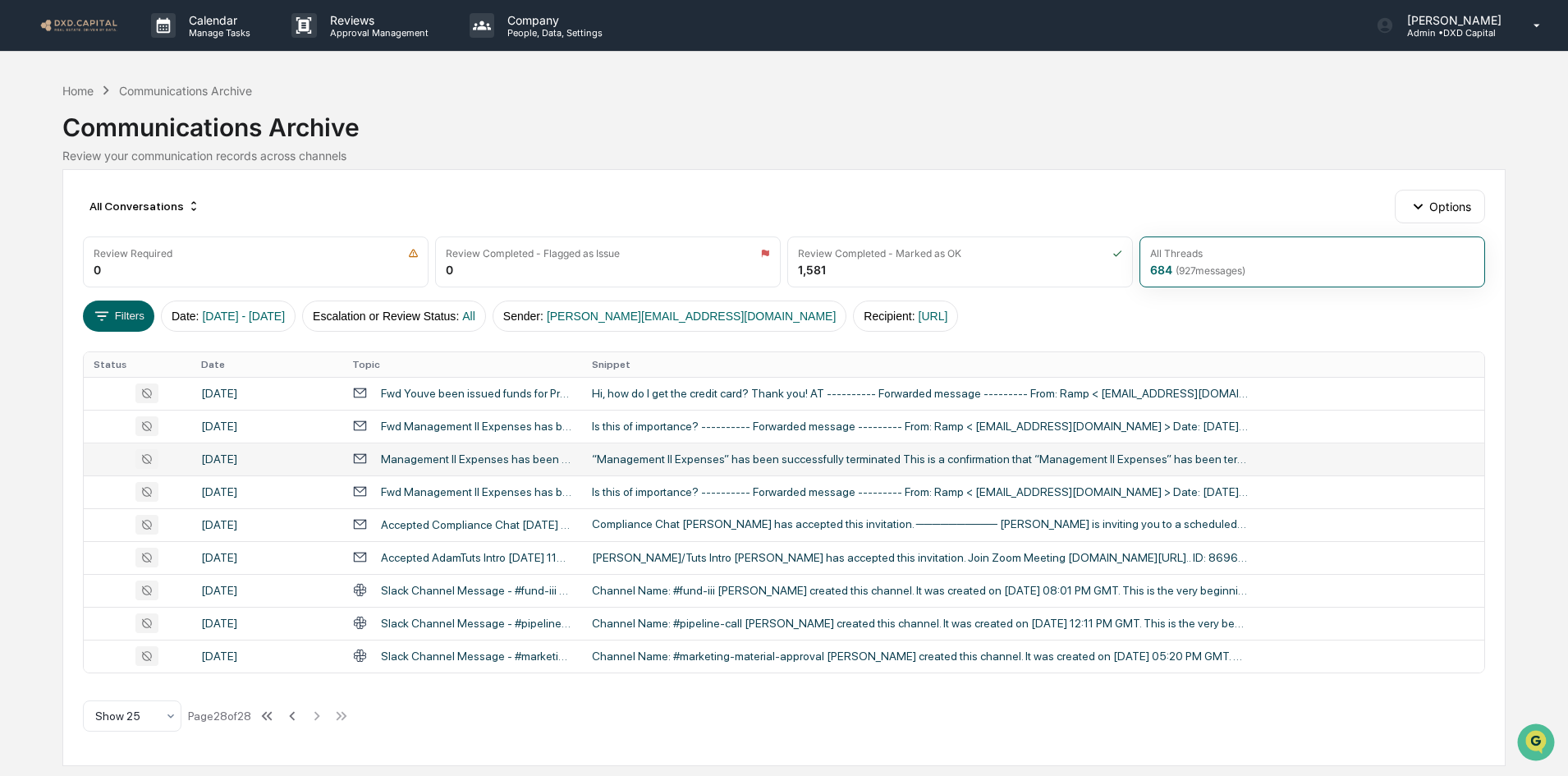
scroll to position [0, 0]
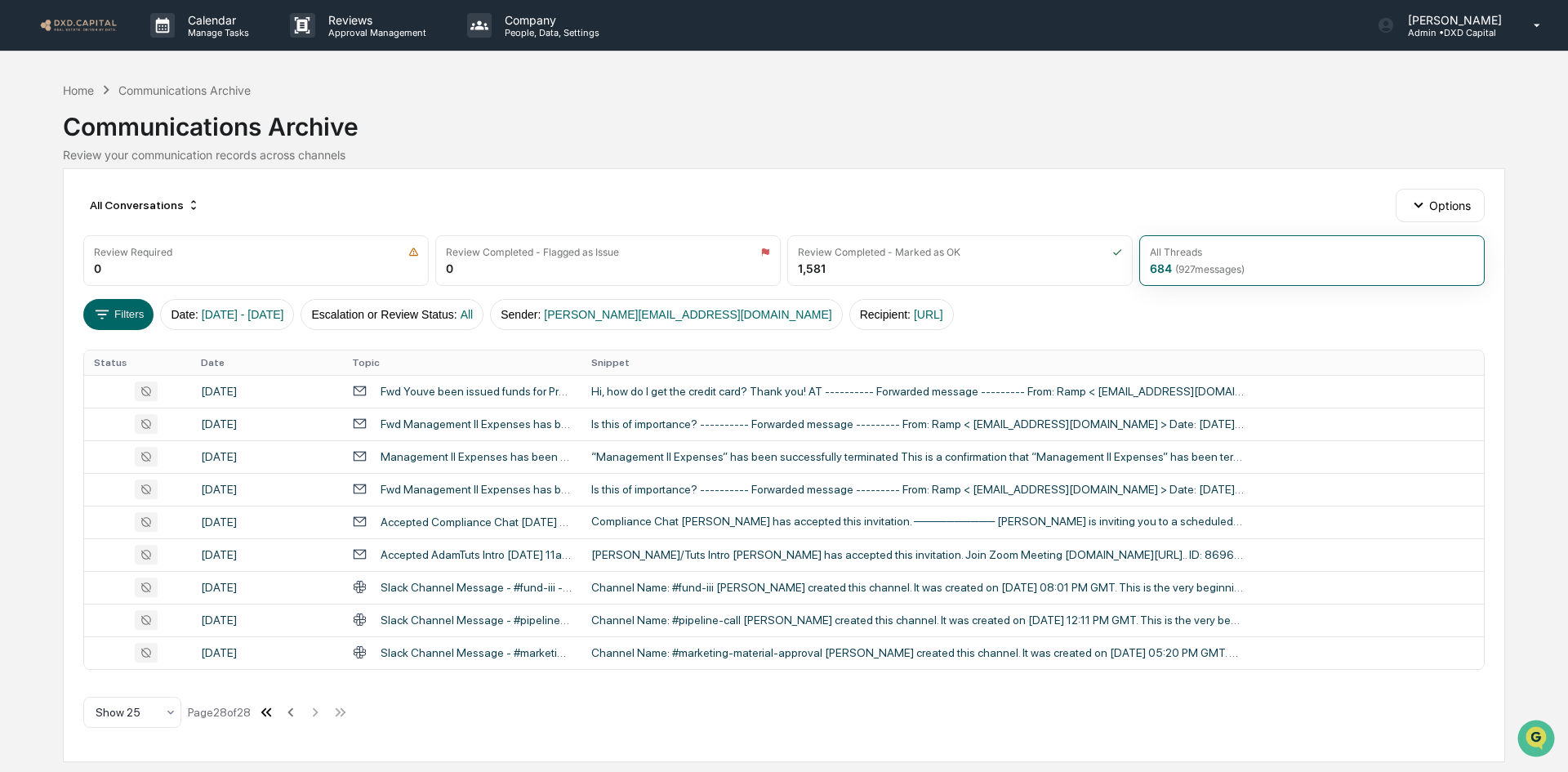
click at [273, 712] on icon at bounding box center [266, 712] width 18 height 18
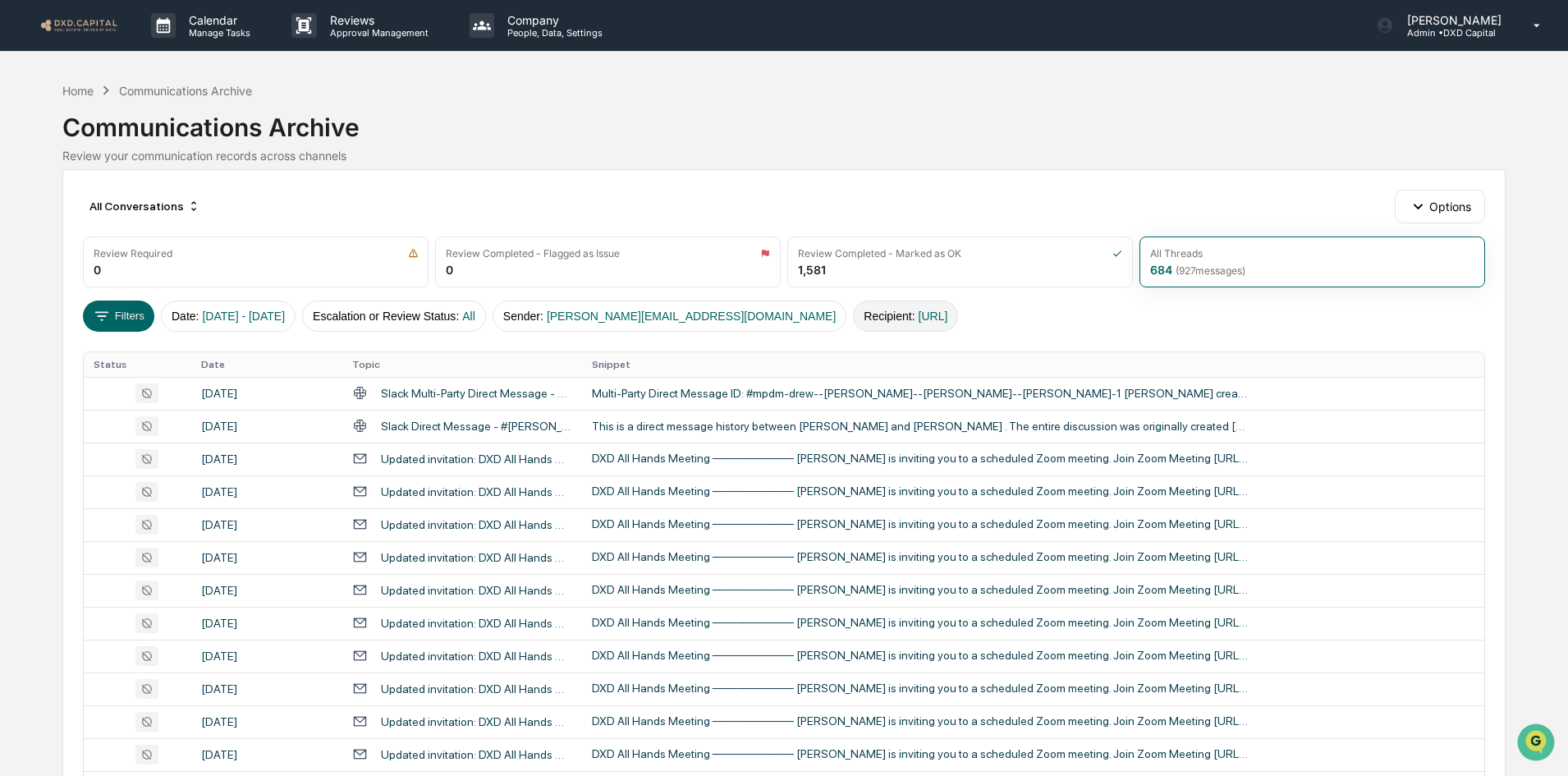
click at [853, 315] on button "Recipient : read.ai" at bounding box center [906, 315] width 105 height 32
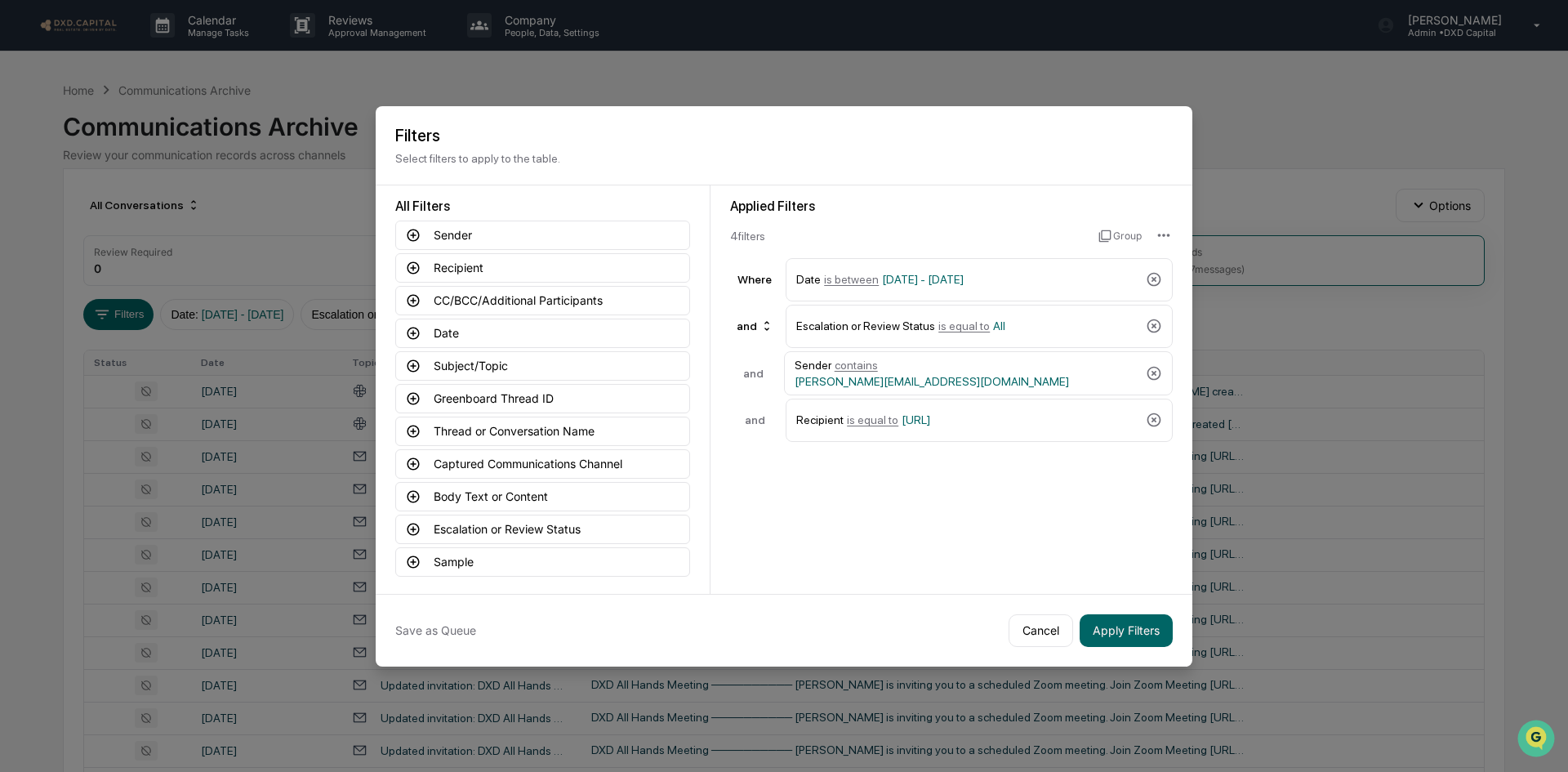
click at [1148, 418] on icon at bounding box center [1154, 420] width 16 height 16
click at [456, 268] on button "Recipient" at bounding box center [542, 267] width 295 height 30
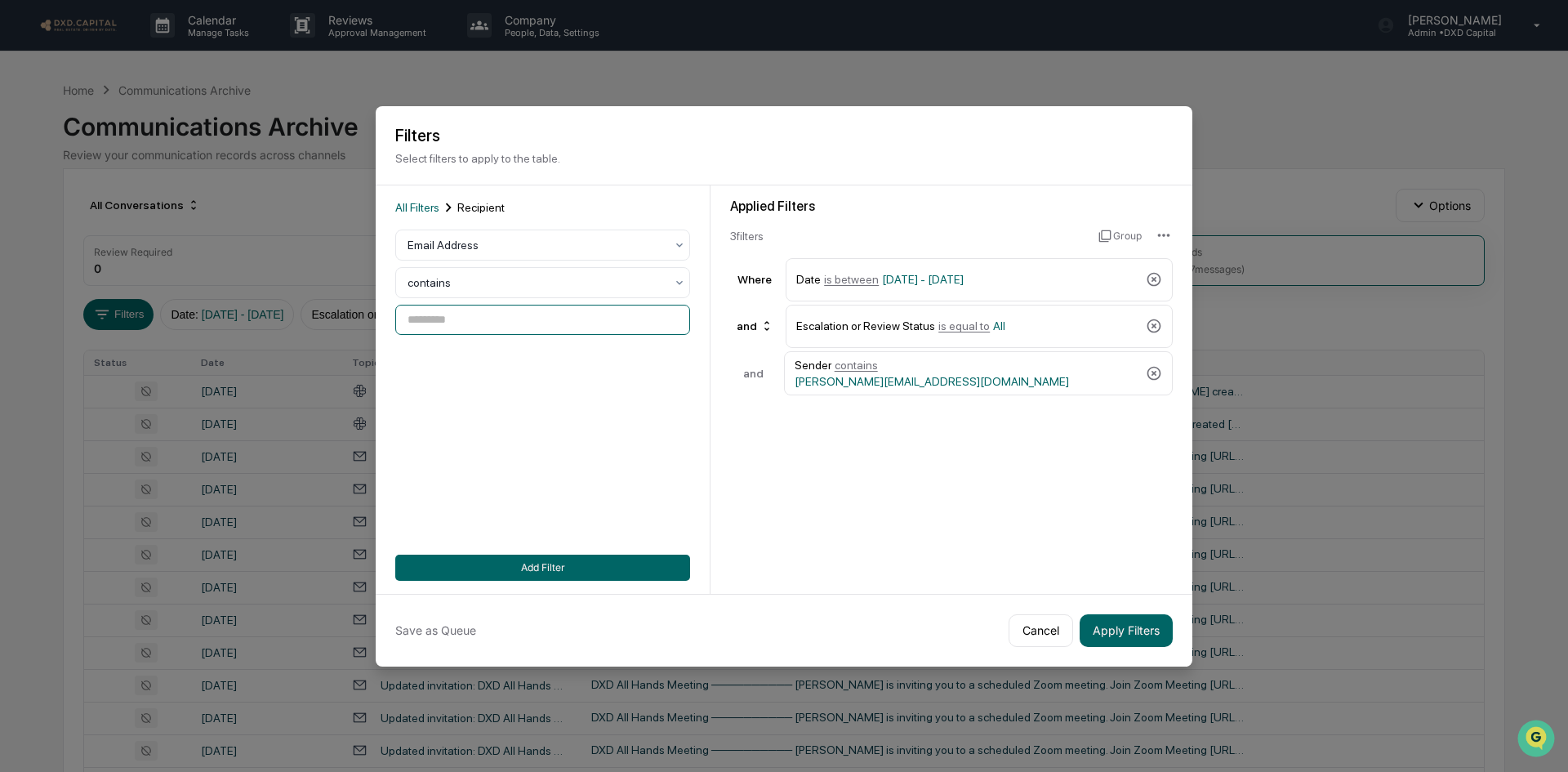
click at [450, 319] on input at bounding box center [542, 320] width 295 height 30
type input "*********"
click at [509, 568] on button "Add Filter" at bounding box center [542, 568] width 295 height 26
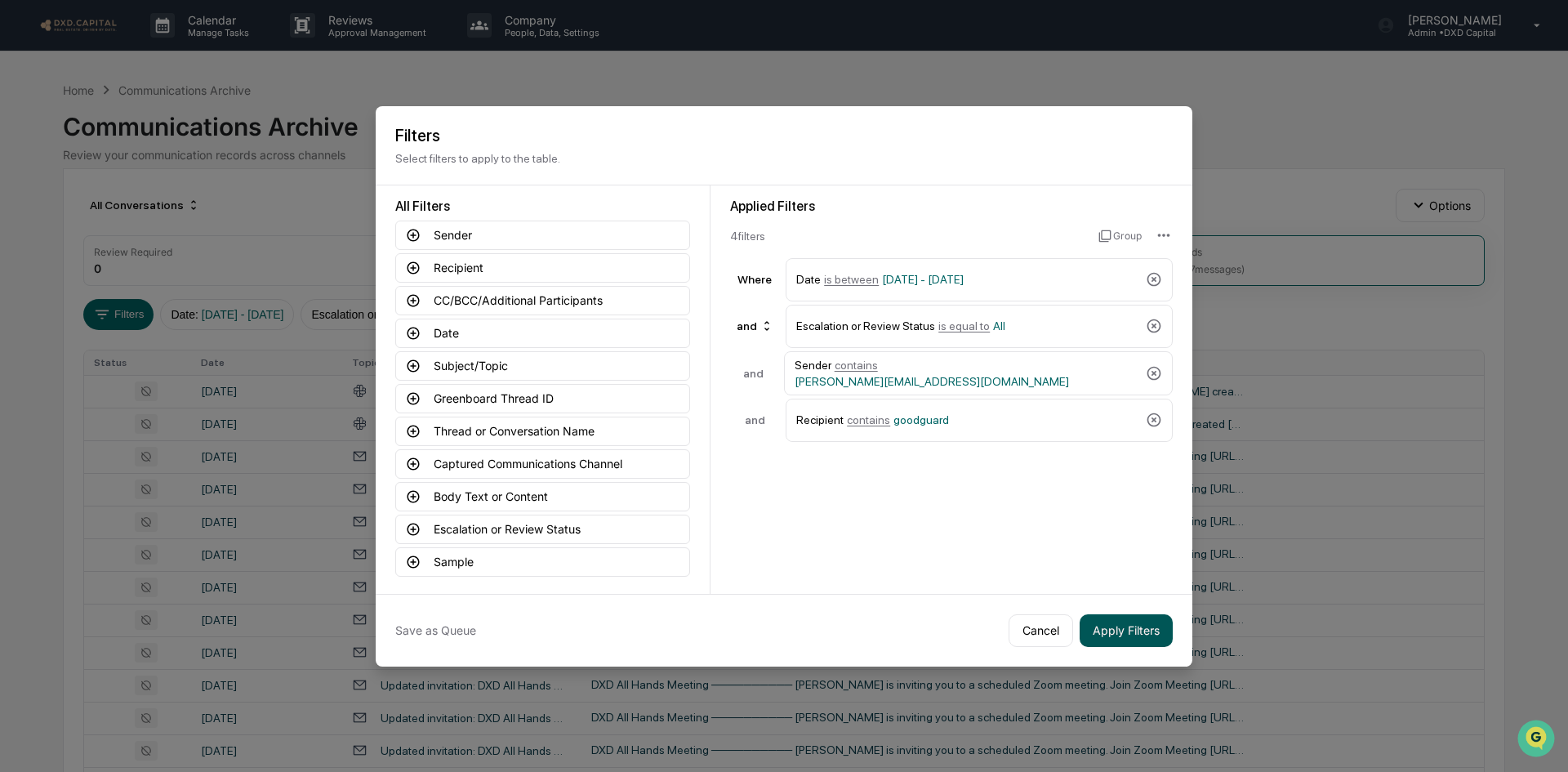
click at [1105, 628] on button "Apply Filters" at bounding box center [1126, 630] width 93 height 32
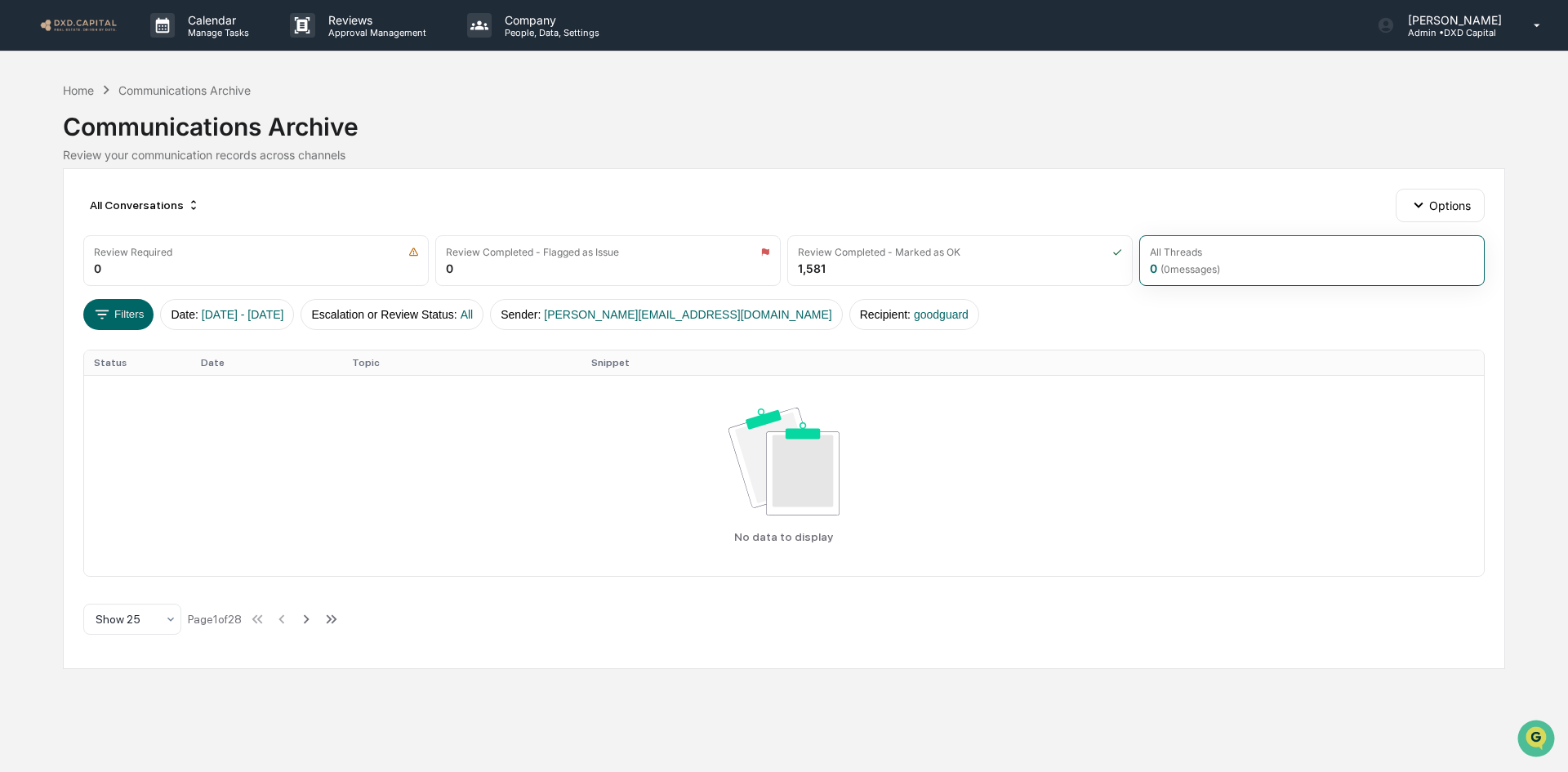
click at [1393, 207] on div "All Conversations Options" at bounding box center [784, 204] width 1401 height 32
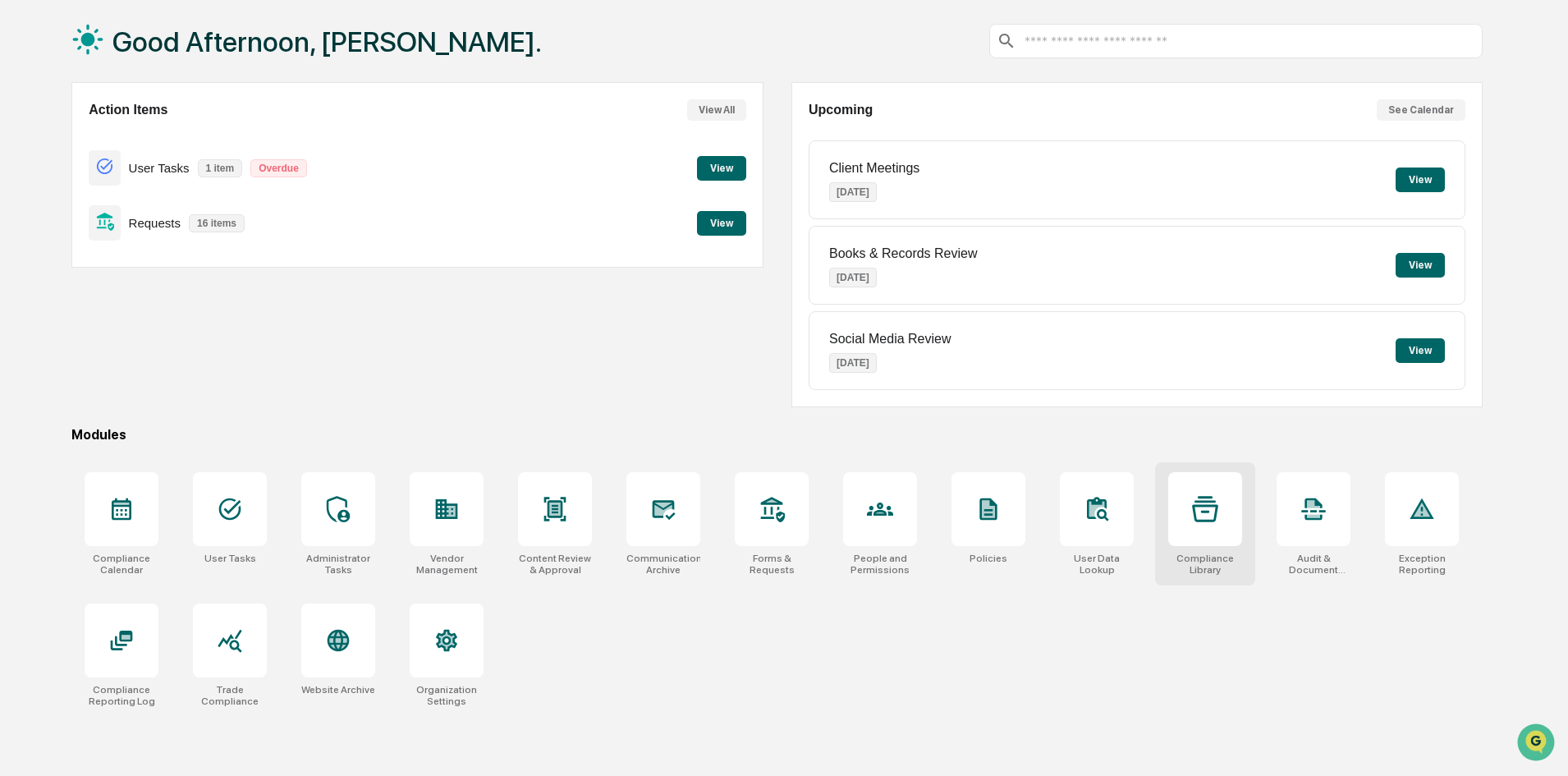
click at [1209, 499] on icon at bounding box center [1205, 508] width 26 height 26
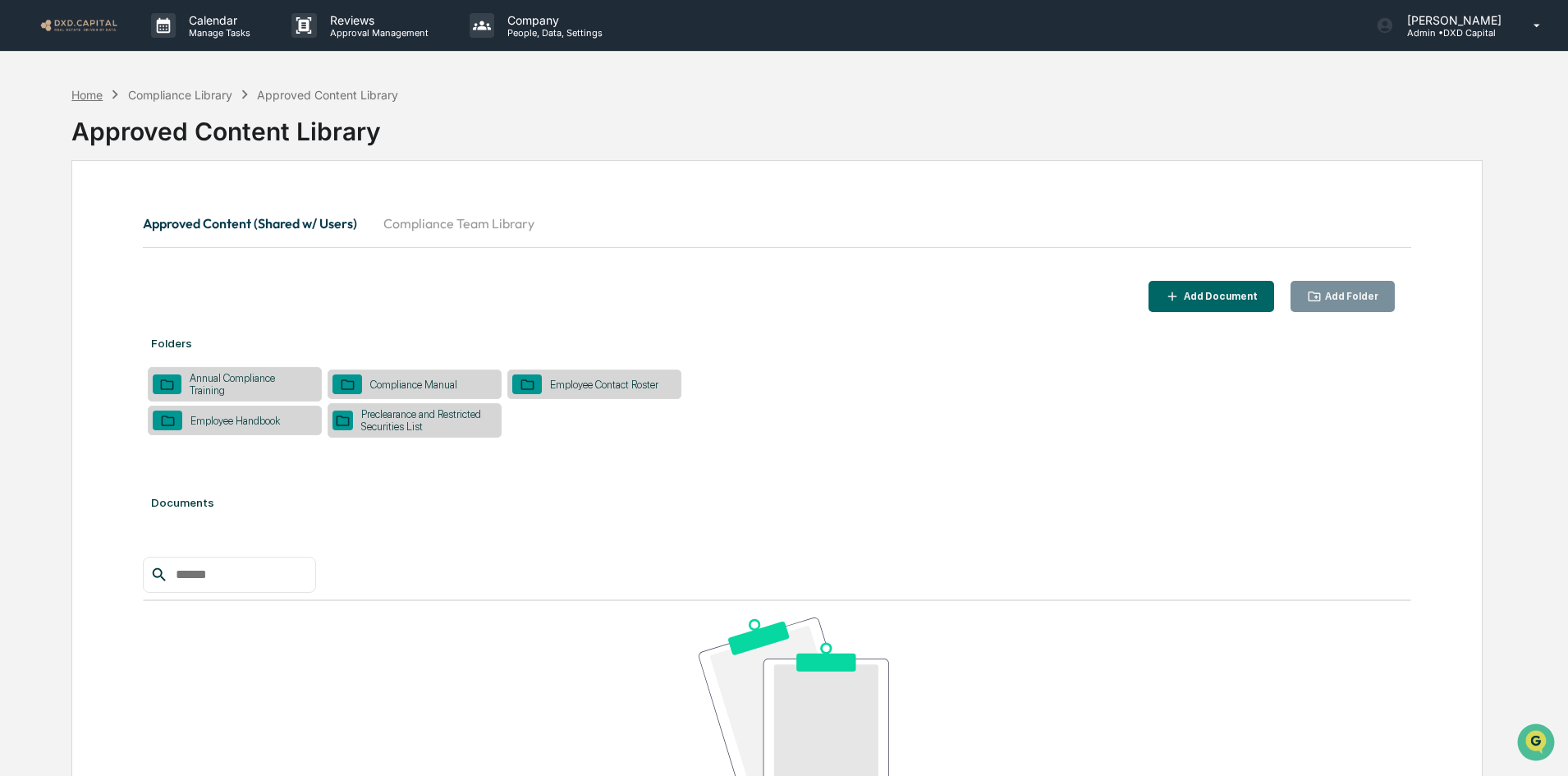
click at [95, 92] on div "Home" at bounding box center [87, 94] width 32 height 14
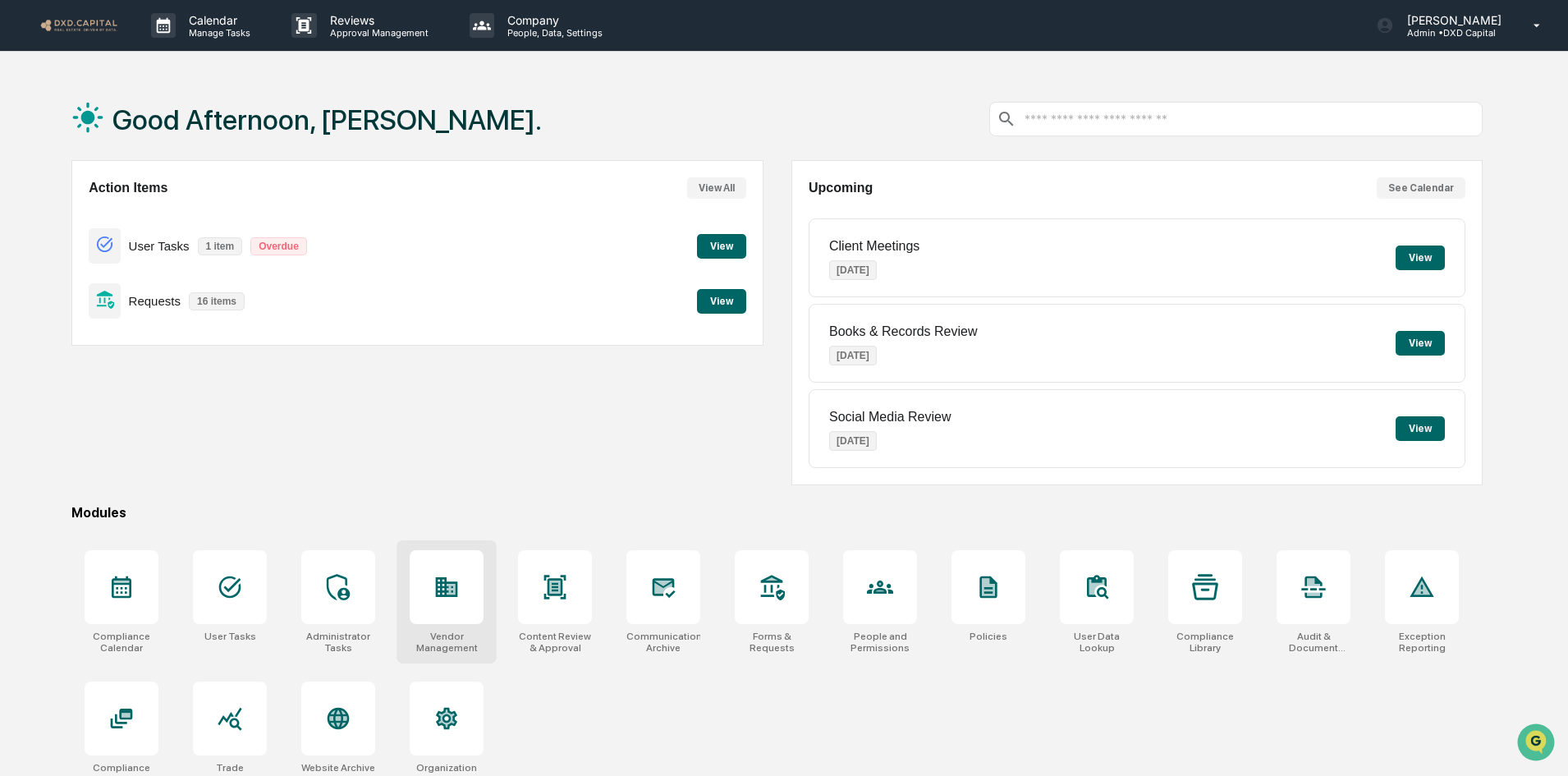
scroll to position [78, 0]
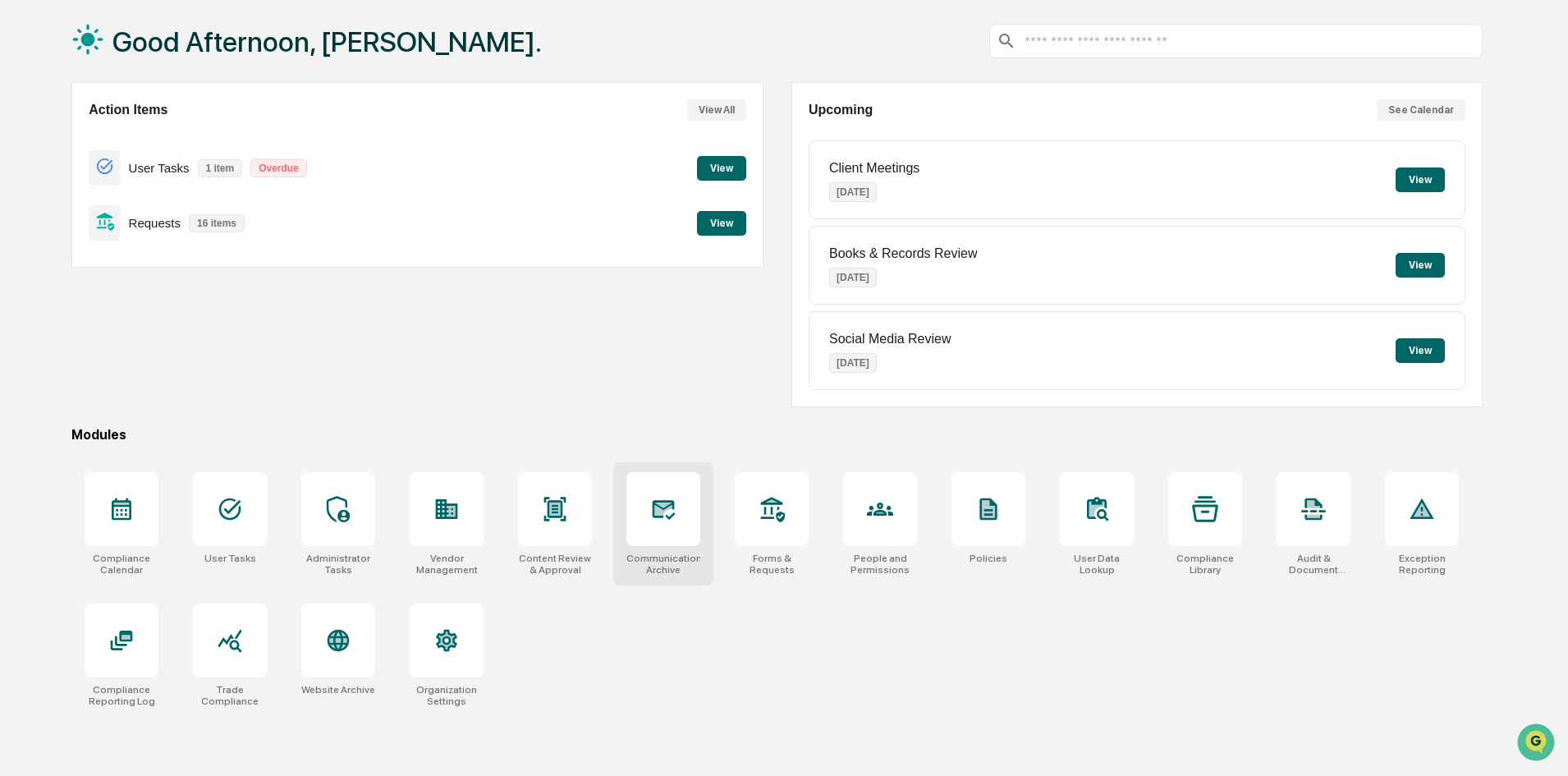
click at [670, 529] on div at bounding box center [663, 509] width 74 height 74
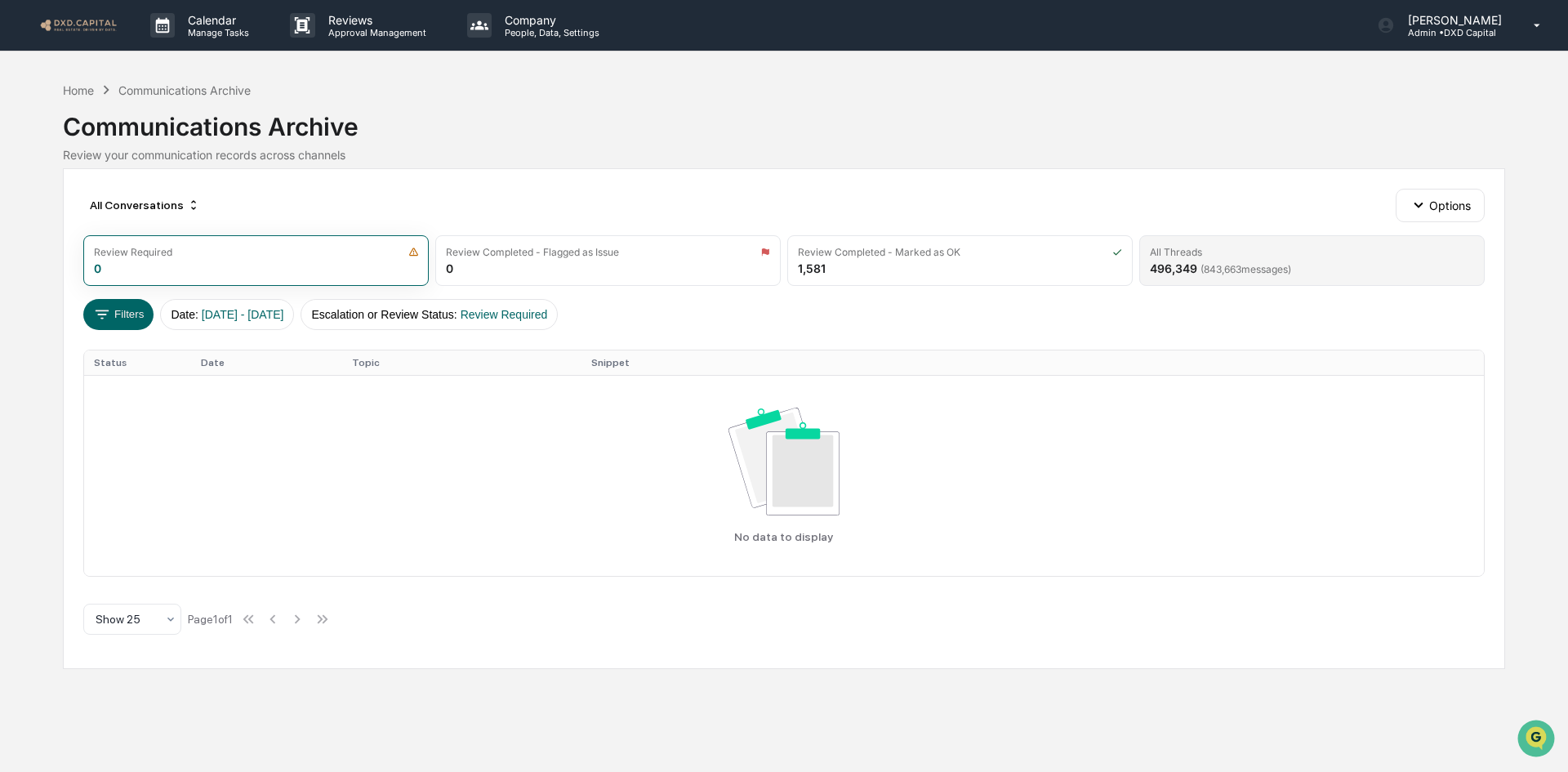
click at [1313, 263] on div "All Threads 496,349 ( 843,663 messages)" at bounding box center [1312, 260] width 345 height 50
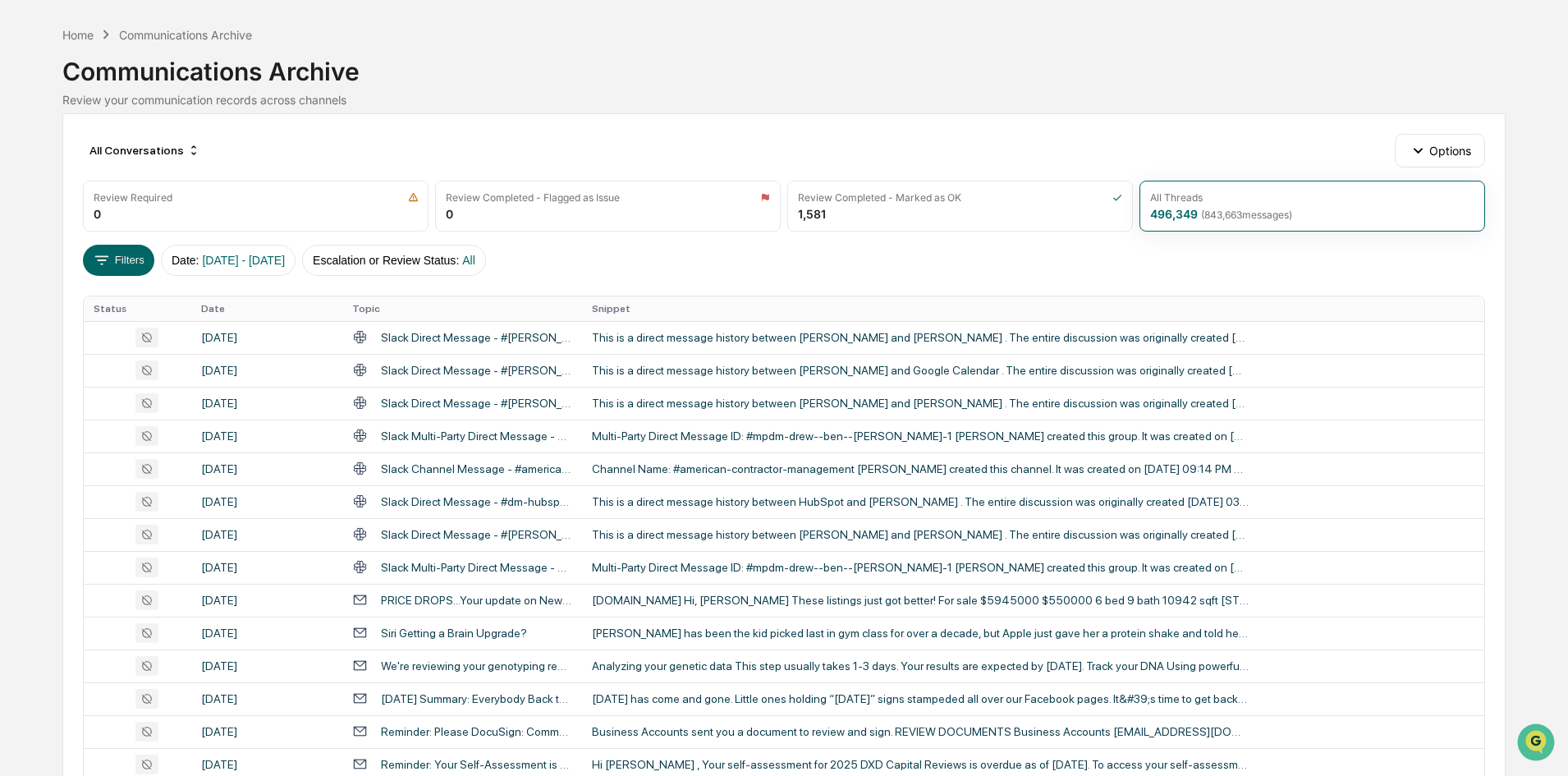
scroll to position [82, 0]
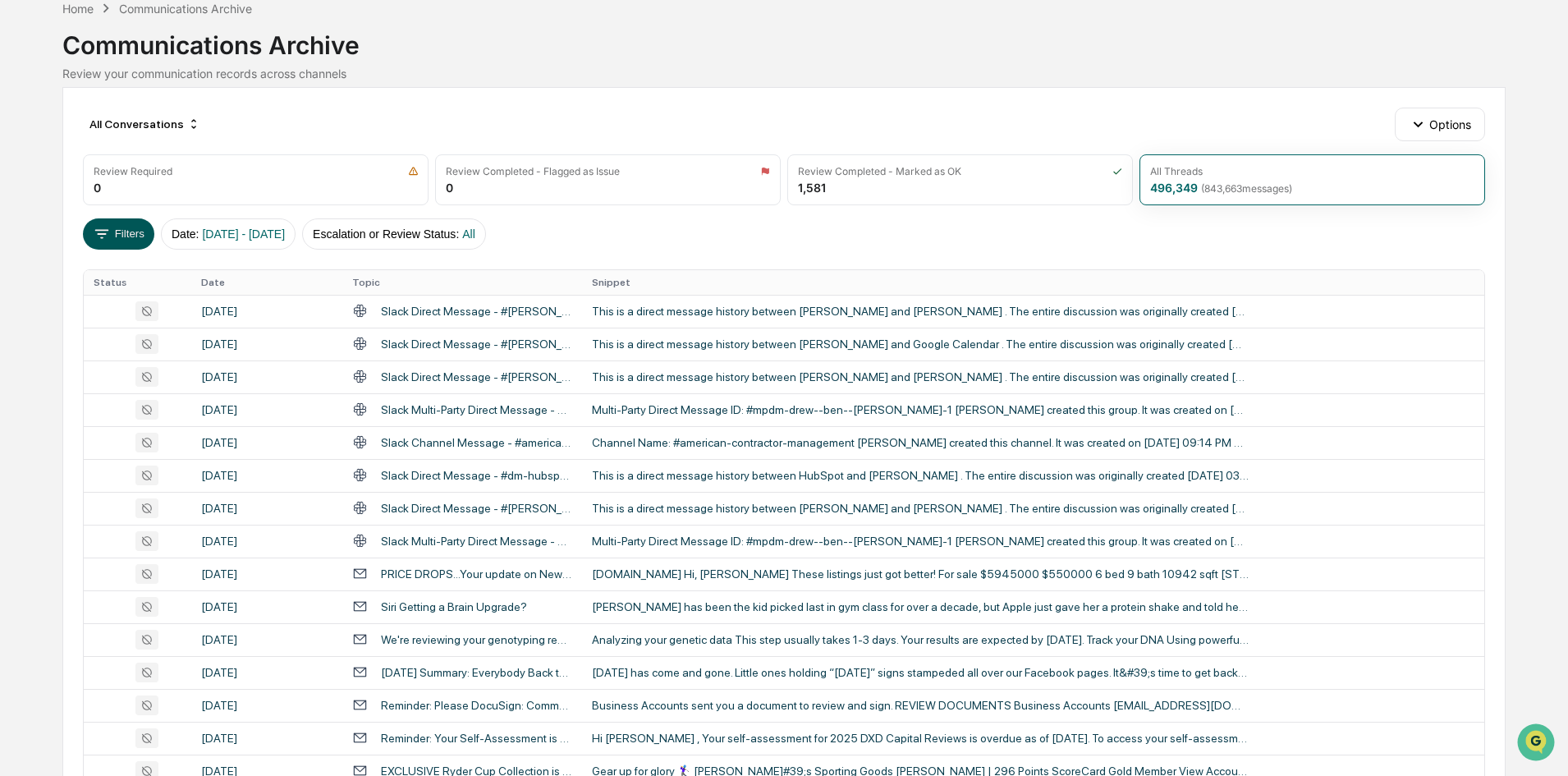
click at [128, 226] on button "Filters" at bounding box center [118, 233] width 71 height 32
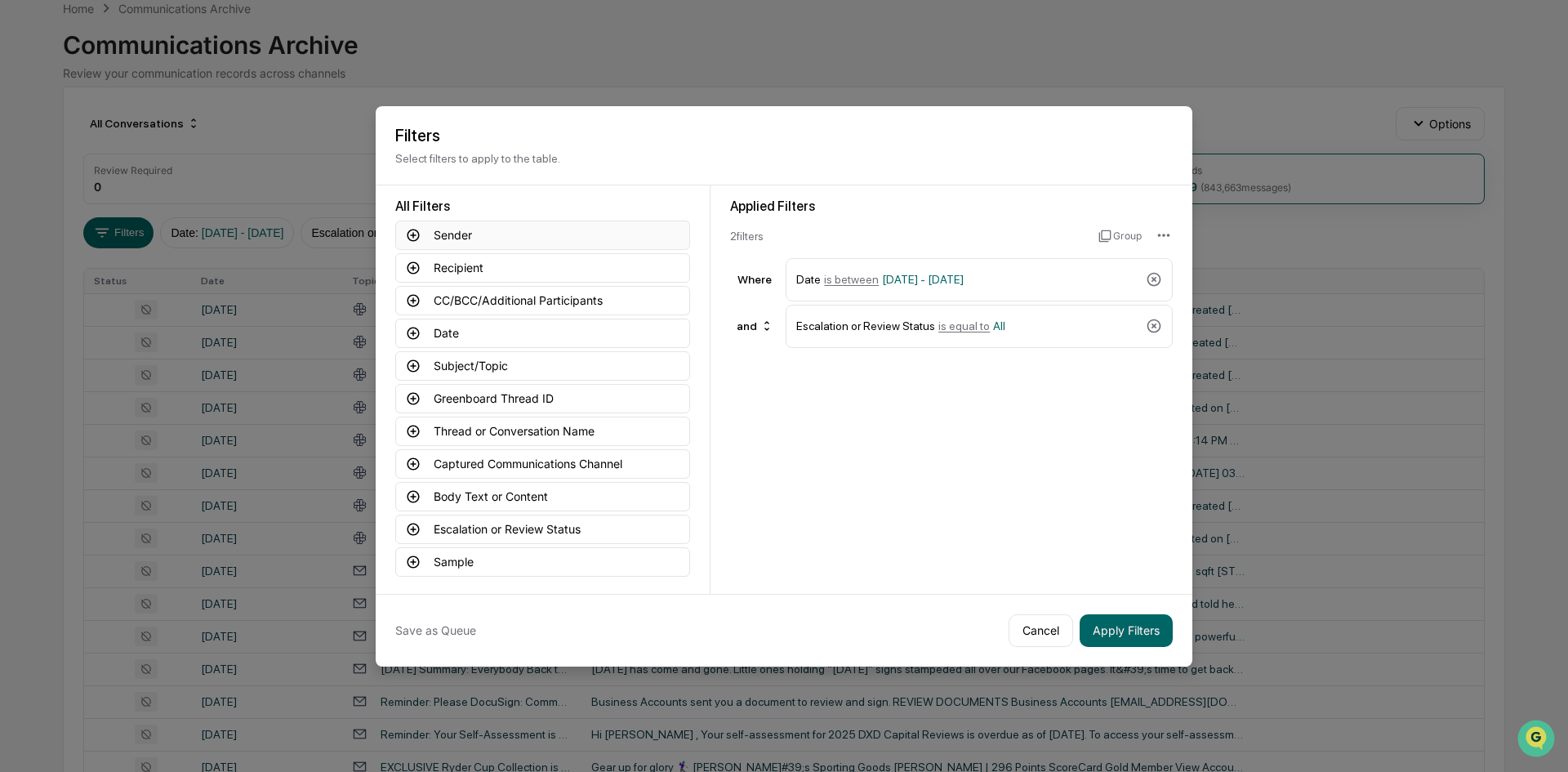
click at [415, 236] on icon at bounding box center [413, 235] width 14 height 14
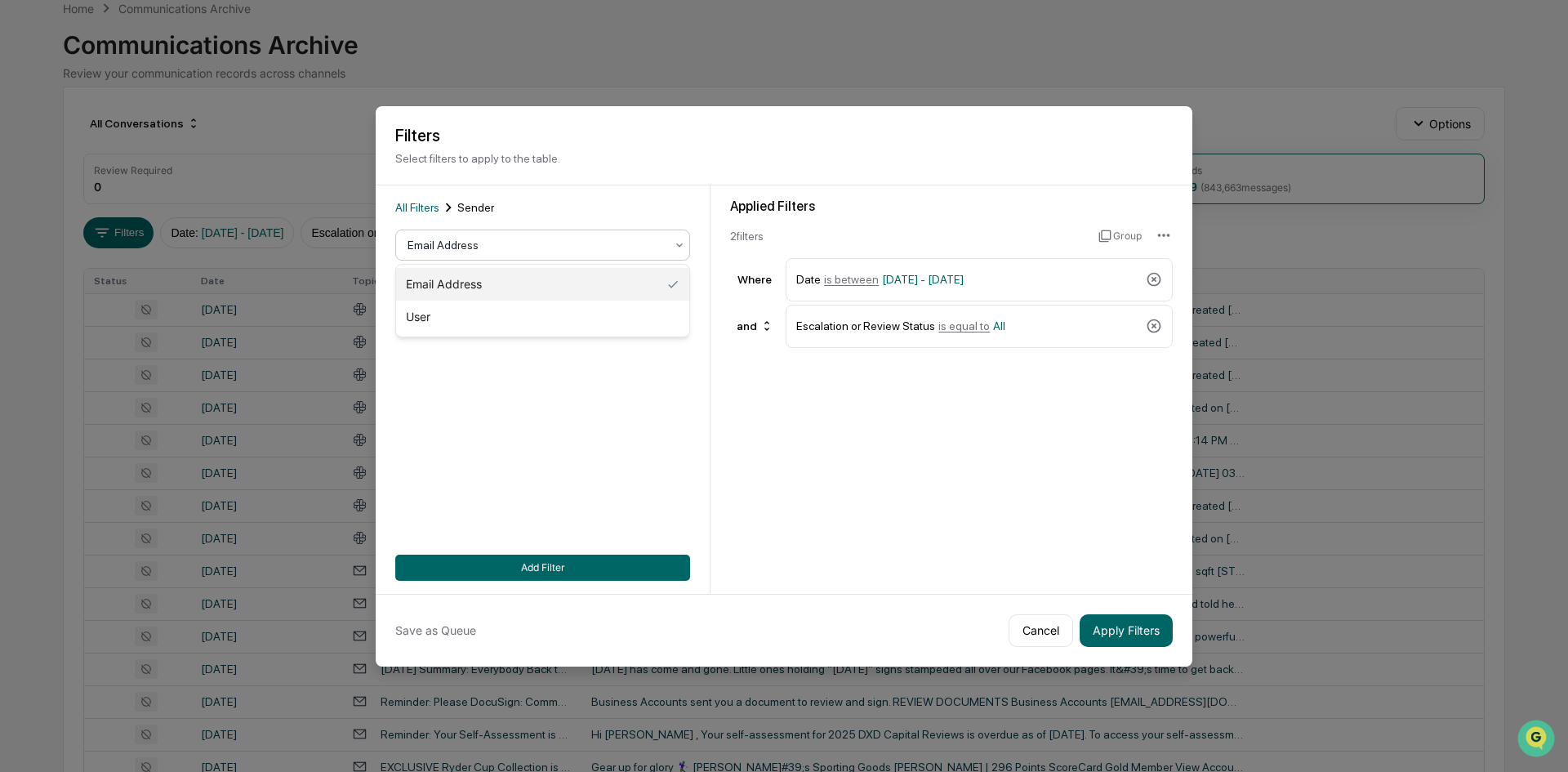
click at [463, 247] on div at bounding box center [536, 245] width 257 height 16
click at [596, 364] on div "All Filters Sender Email Address contains Add Filter" at bounding box center [542, 389] width 295 height 382
click at [448, 318] on input at bounding box center [542, 320] width 295 height 30
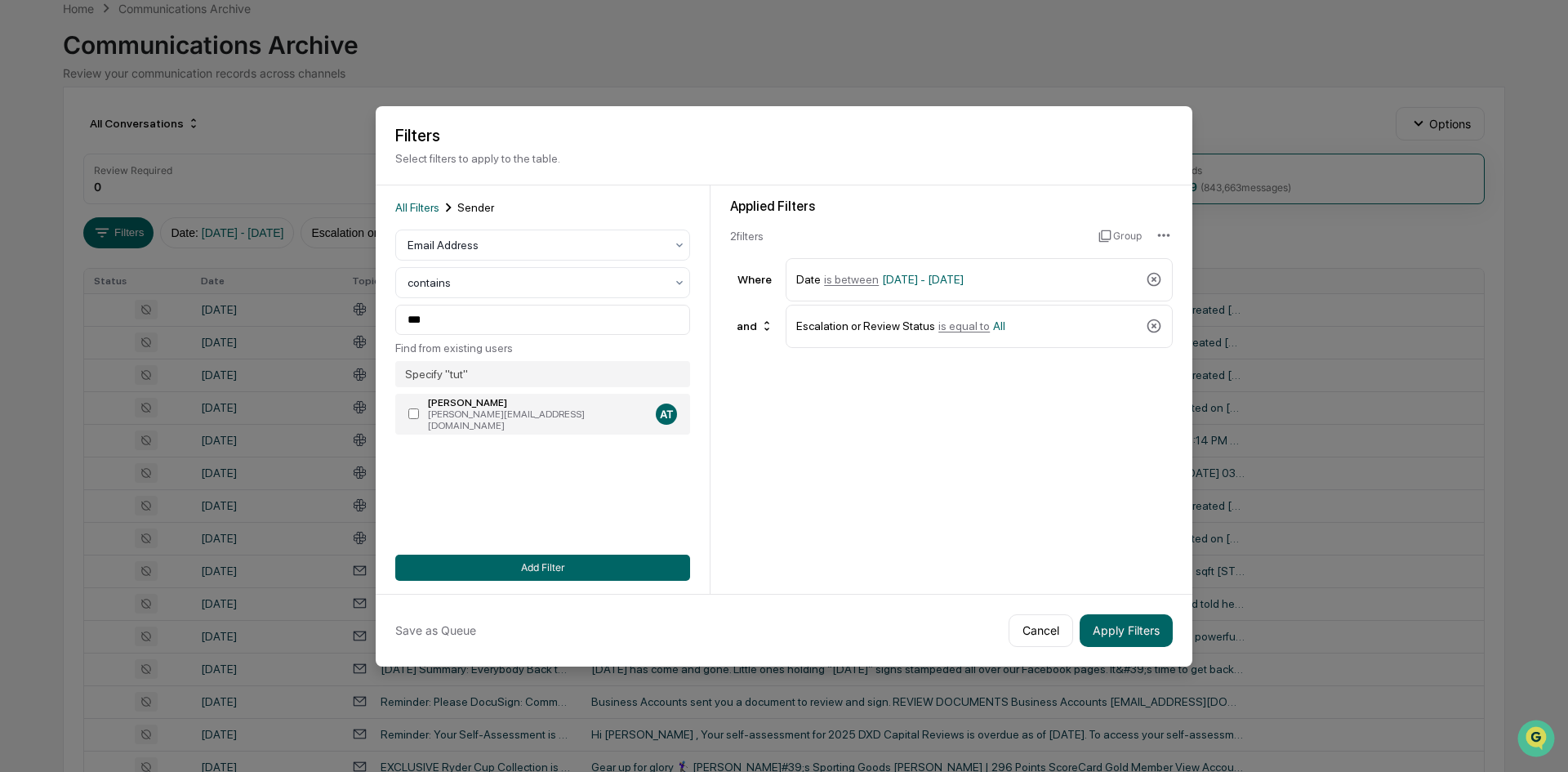
type input "**********"
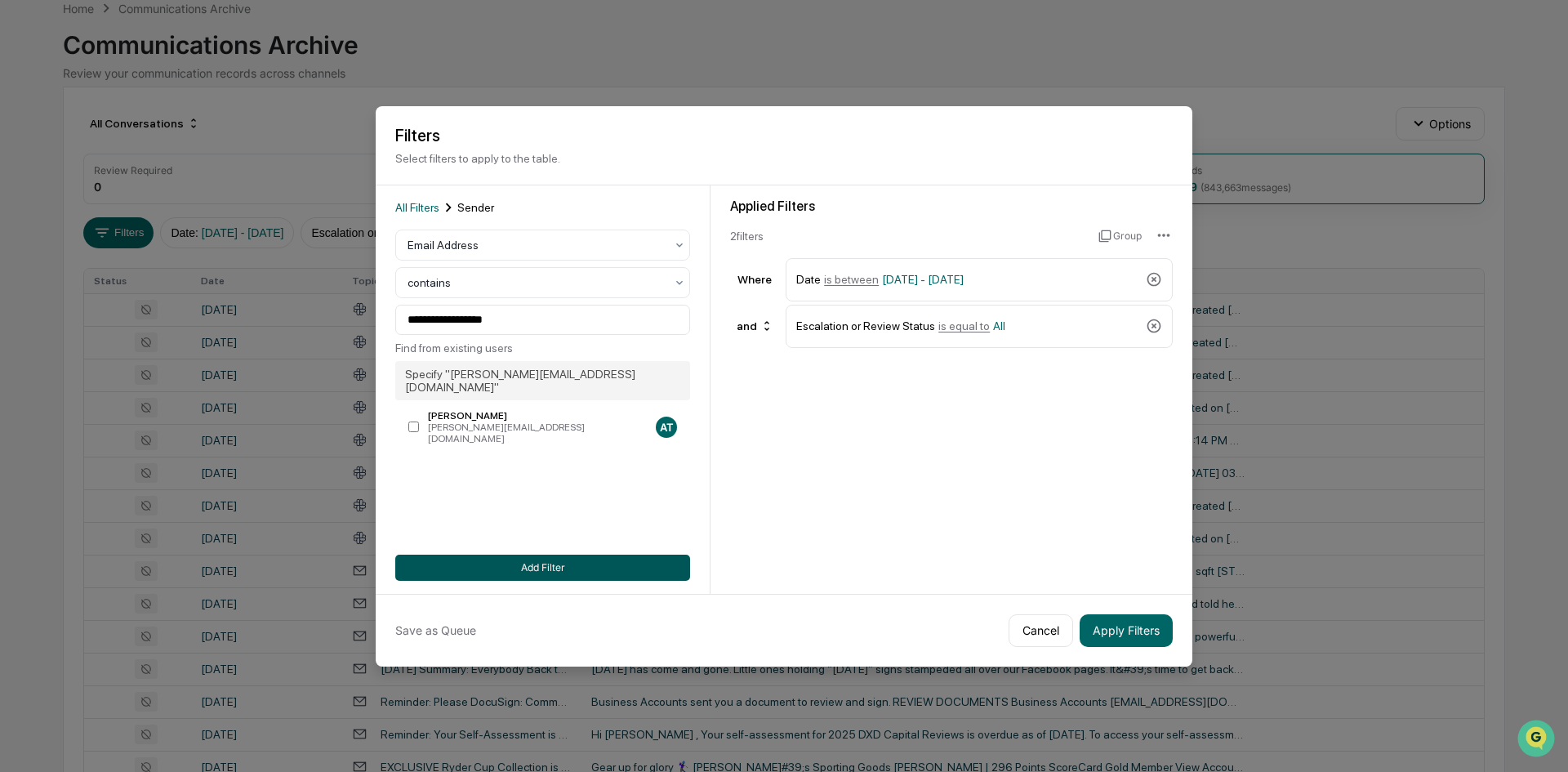
click at [549, 568] on button "Add Filter" at bounding box center [542, 568] width 295 height 26
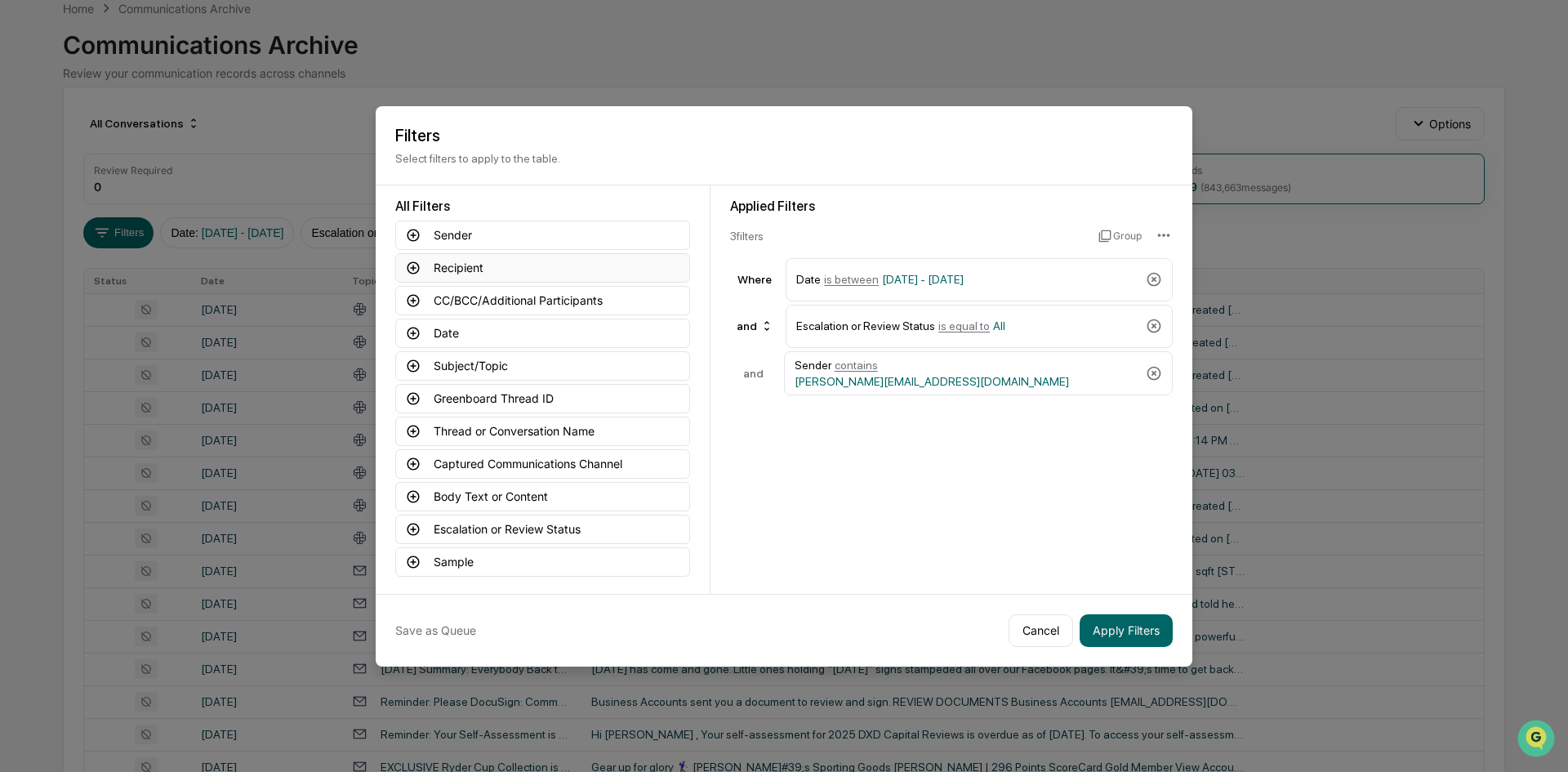
click at [418, 265] on icon at bounding box center [413, 268] width 14 height 14
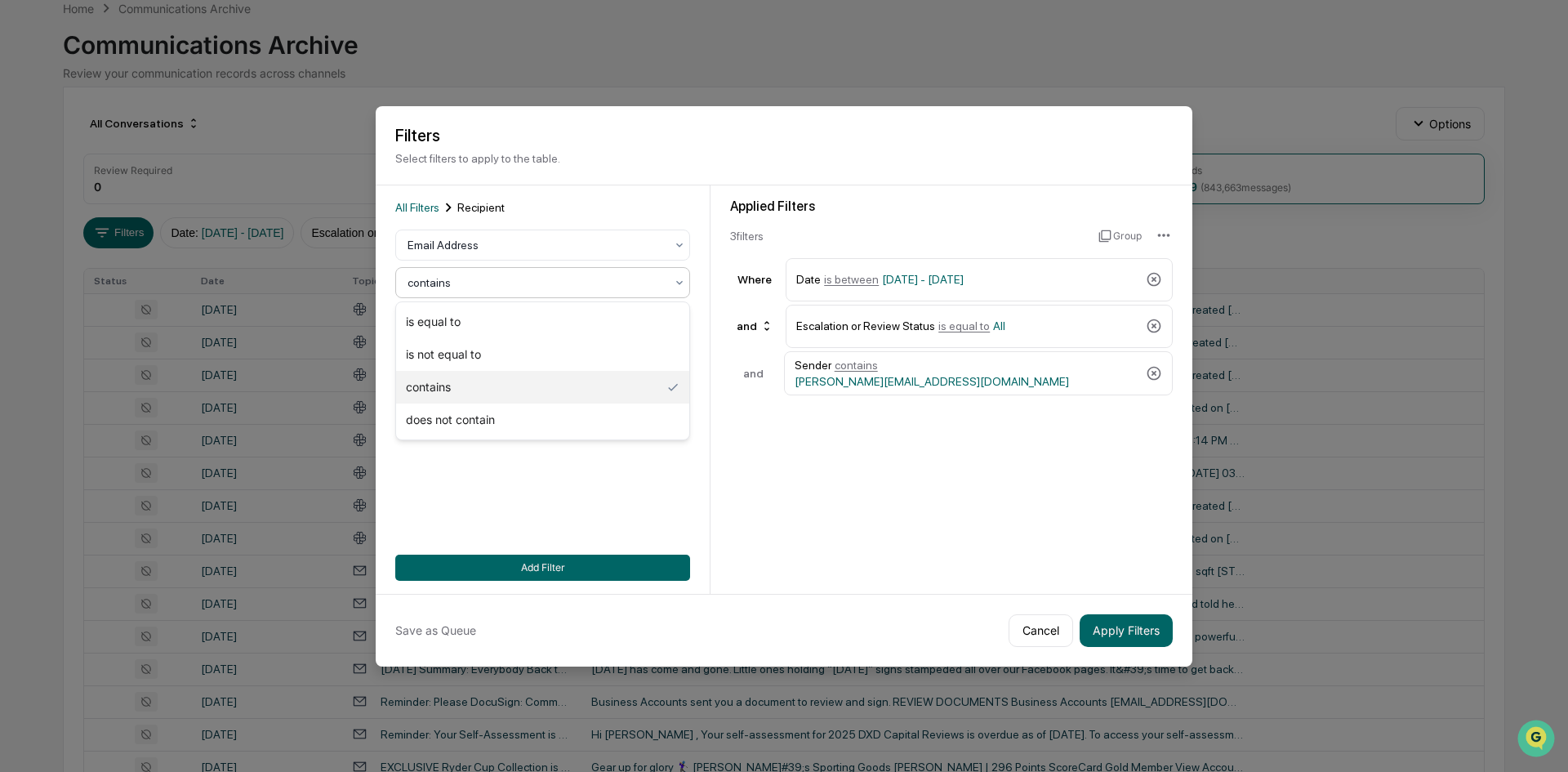
click at [435, 271] on div "contains" at bounding box center [535, 282] width 273 height 23
click at [562, 485] on div "All Filters Recipient Email Address 4 results available. Use Up and Down to cho…" at bounding box center [542, 389] width 295 height 382
click at [1044, 633] on button "Cancel" at bounding box center [1041, 630] width 65 height 32
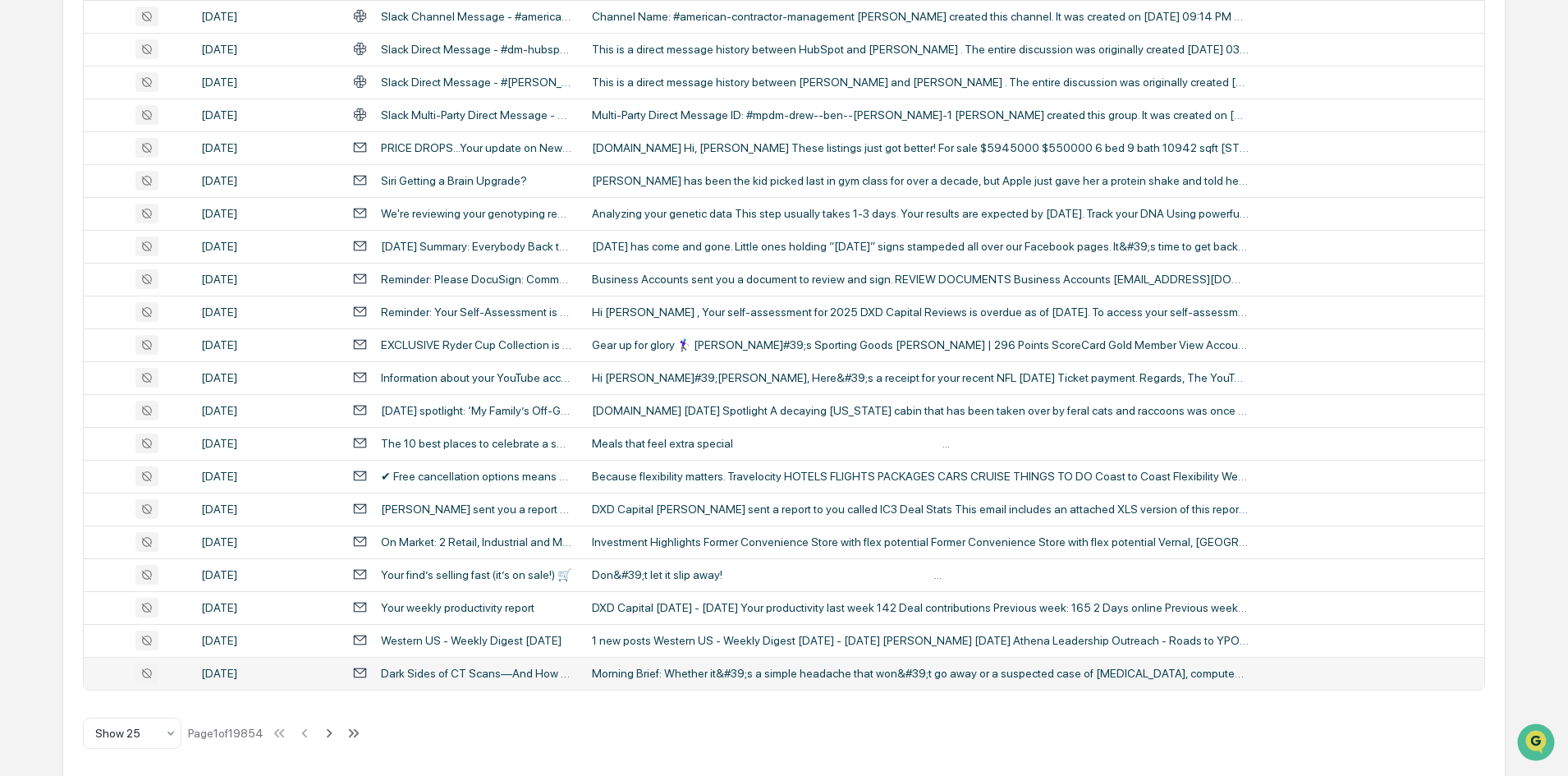
scroll to position [516, 0]
